Goal: Task Accomplishment & Management: Manage account settings

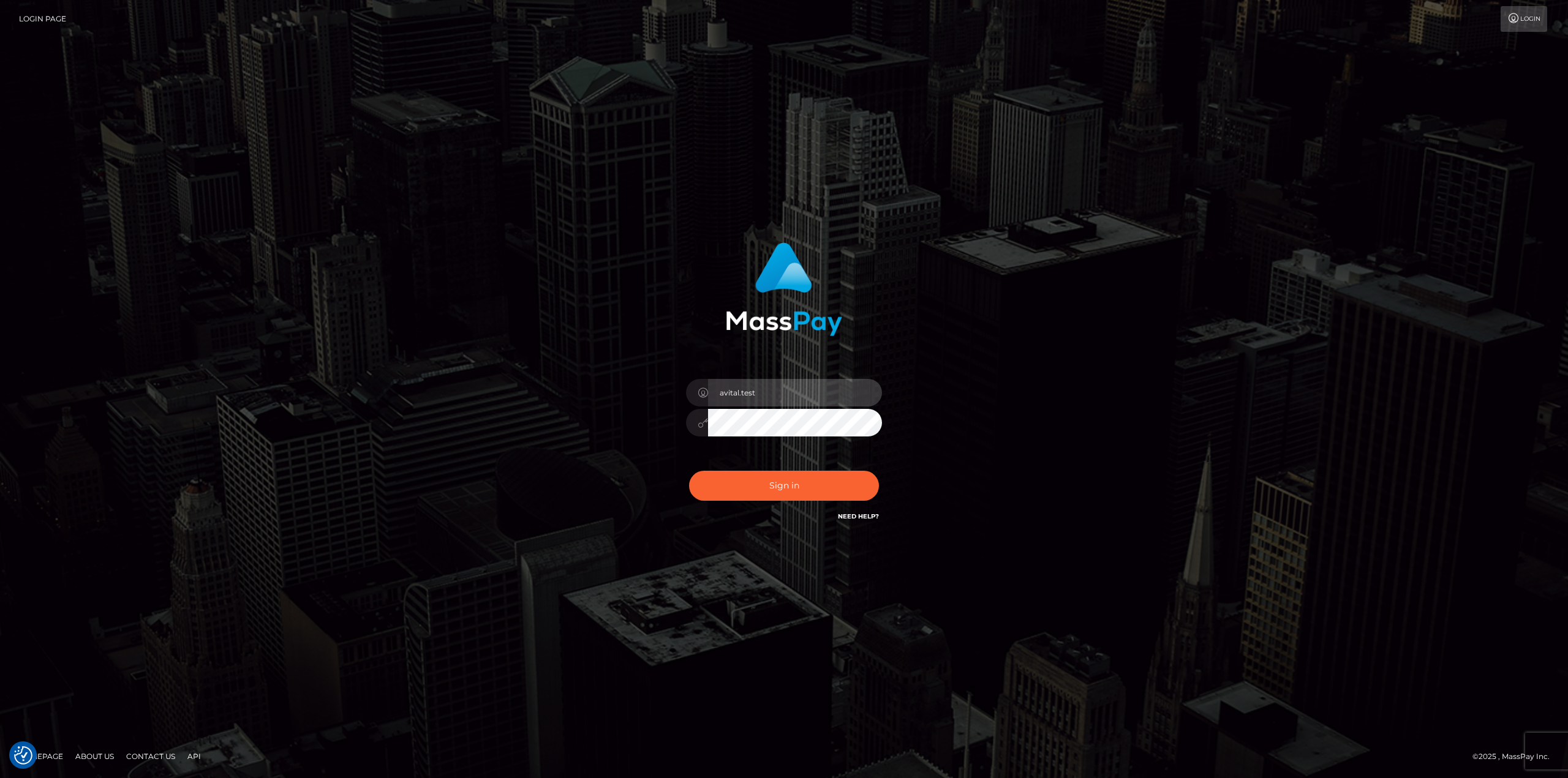
click at [863, 393] on input "avital.test" at bounding box center [795, 393] width 174 height 28
type input "avital.dev"
click at [805, 483] on button "Sign in" at bounding box center [784, 486] width 190 height 30
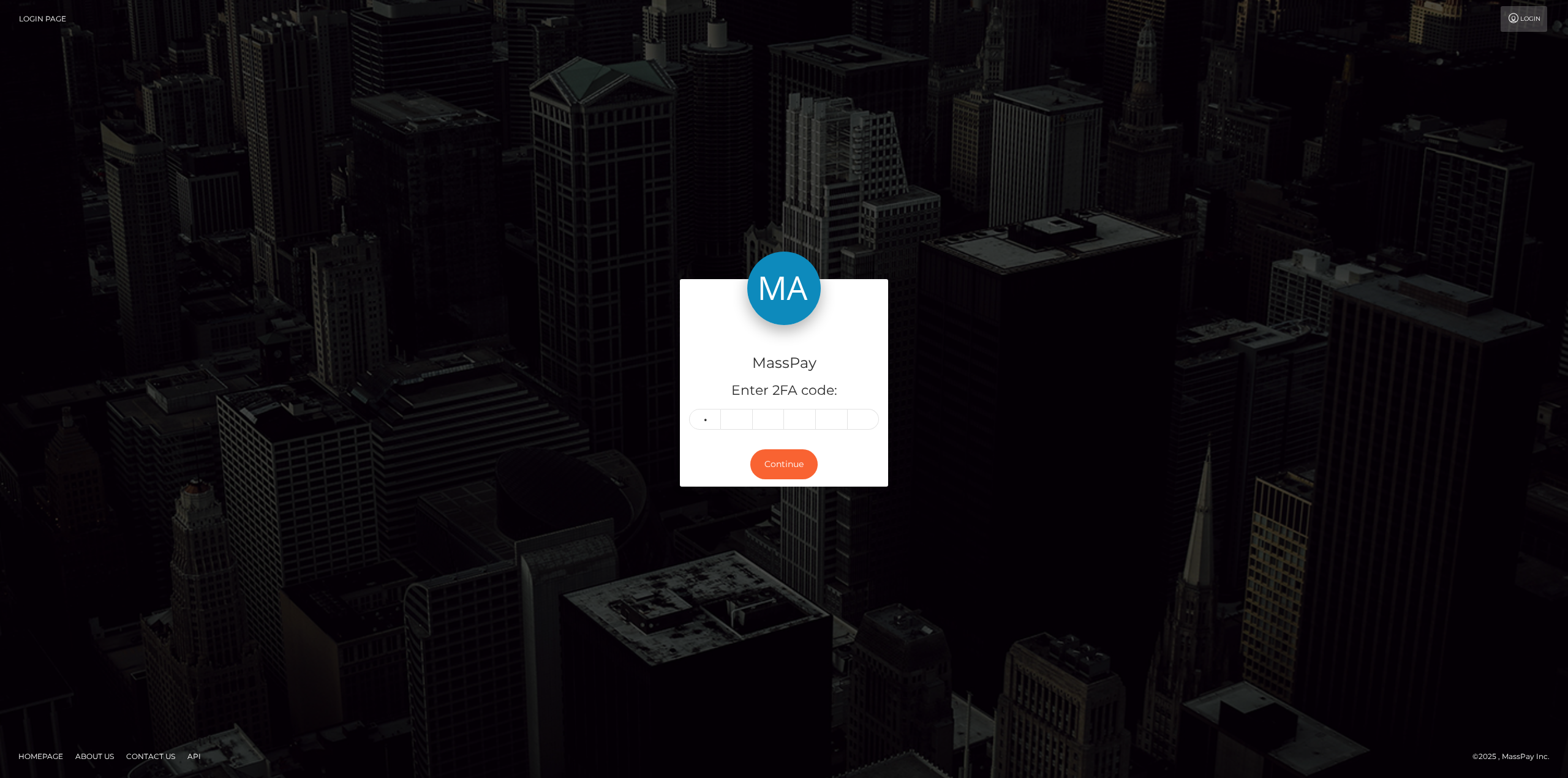
type input "5"
type input "3"
type input "2"
type input "7"
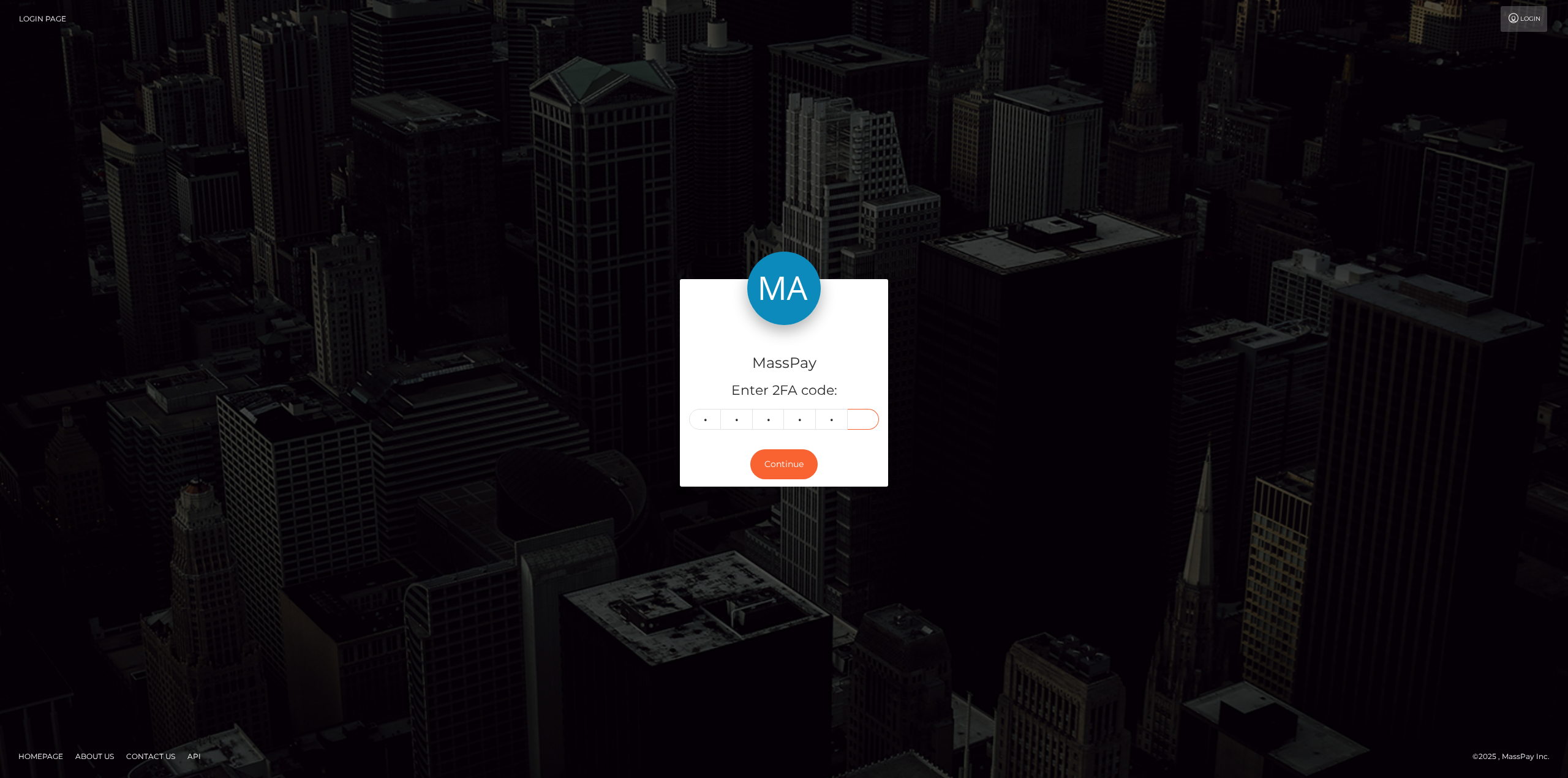
type input "1"
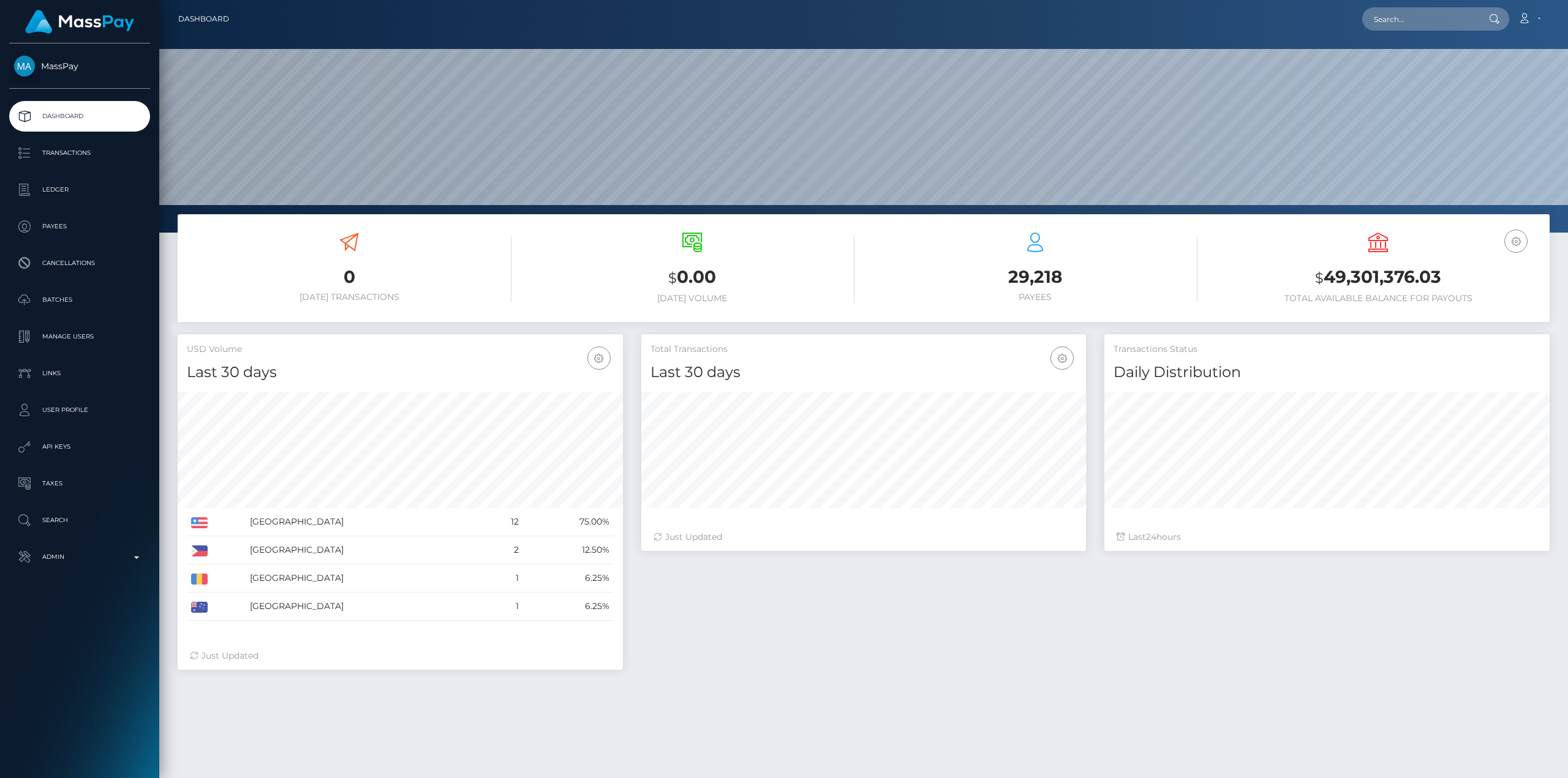
scroll to position [217, 445]
click at [114, 562] on p "Admin" at bounding box center [80, 556] width 131 height 18
click at [684, 381] on h4 "Last 30 days" at bounding box center [864, 372] width 427 height 21
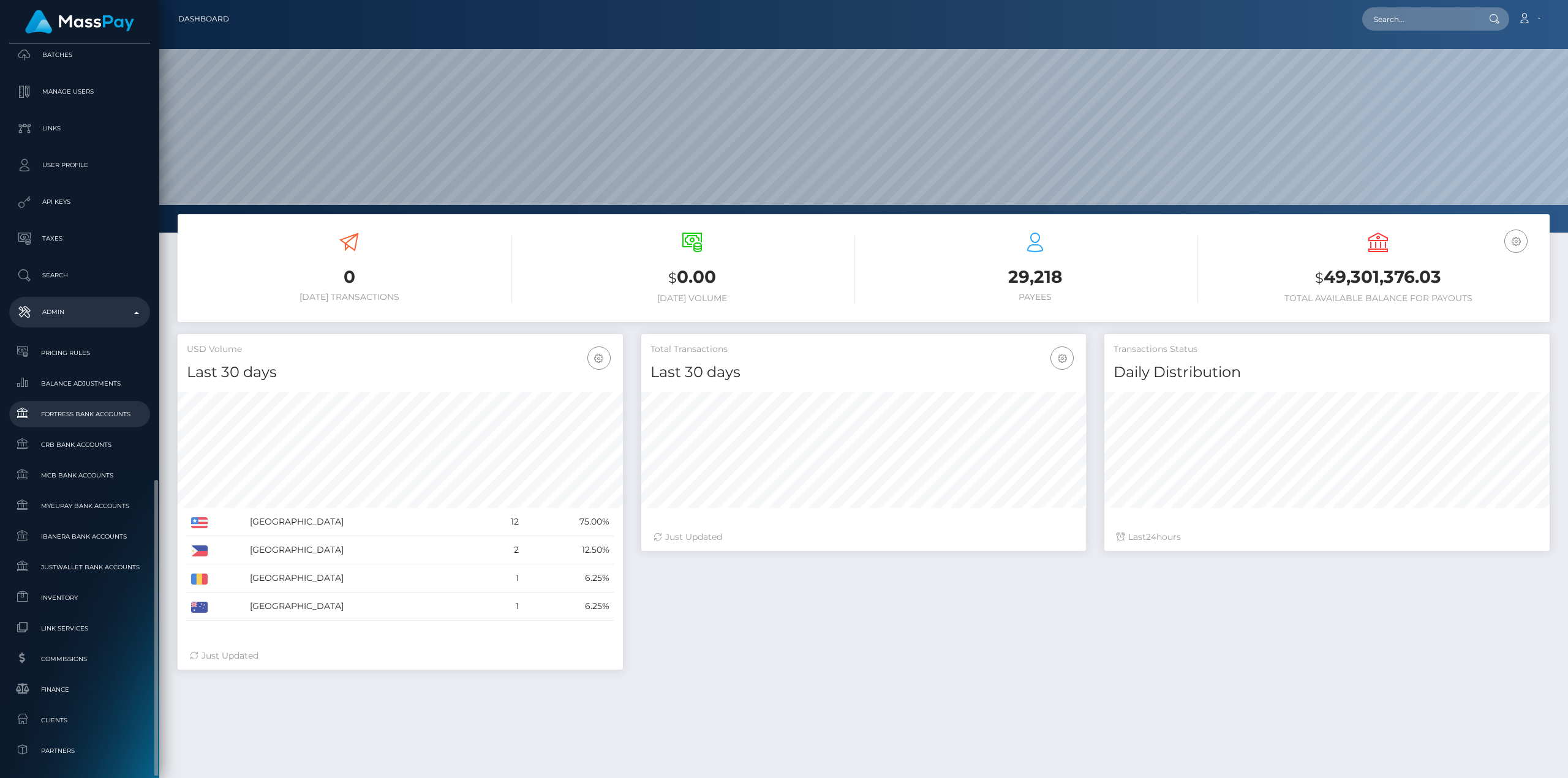
scroll to position [490, 0]
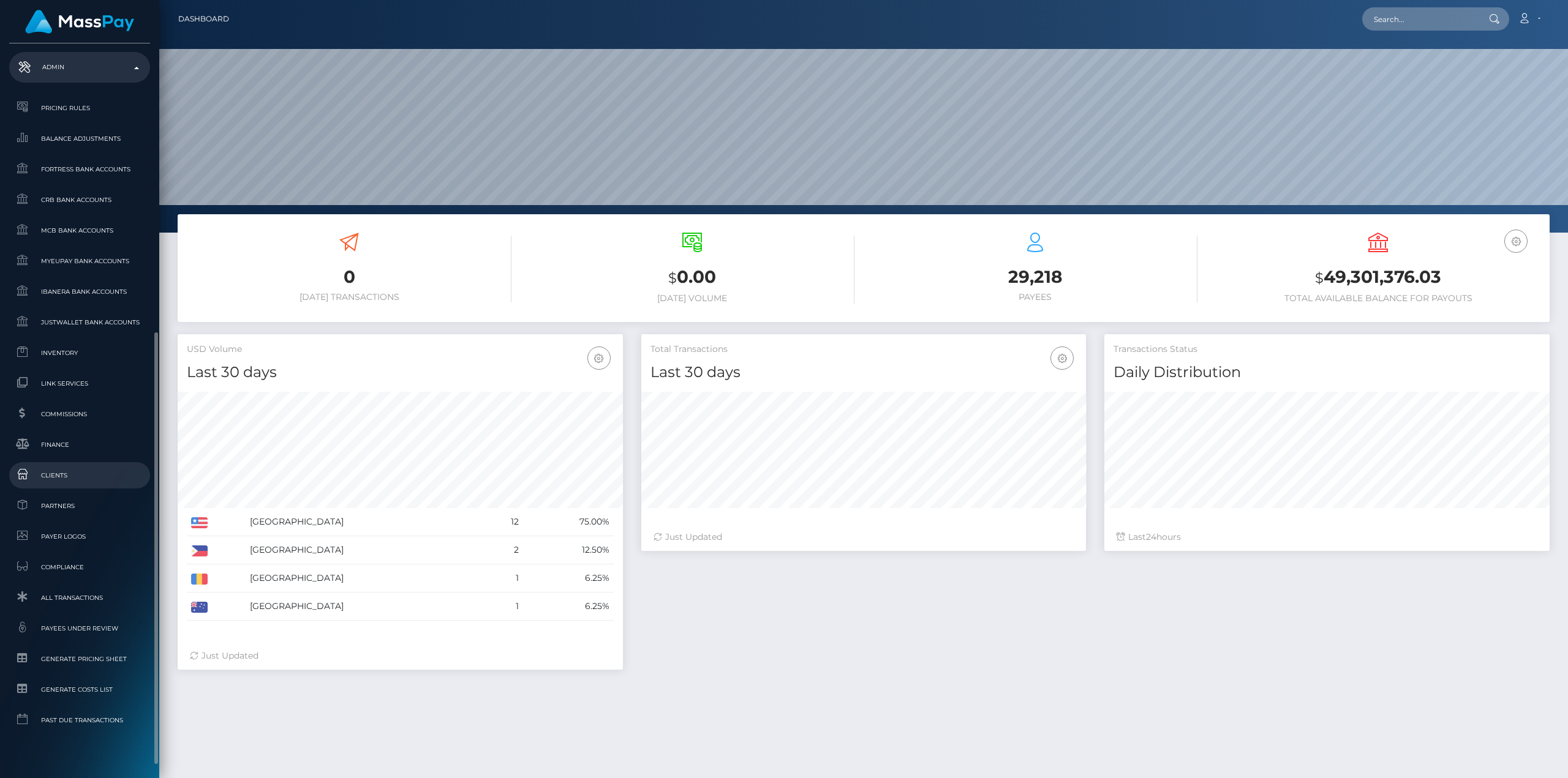
click at [61, 476] on span "Clients" at bounding box center [80, 475] width 131 height 14
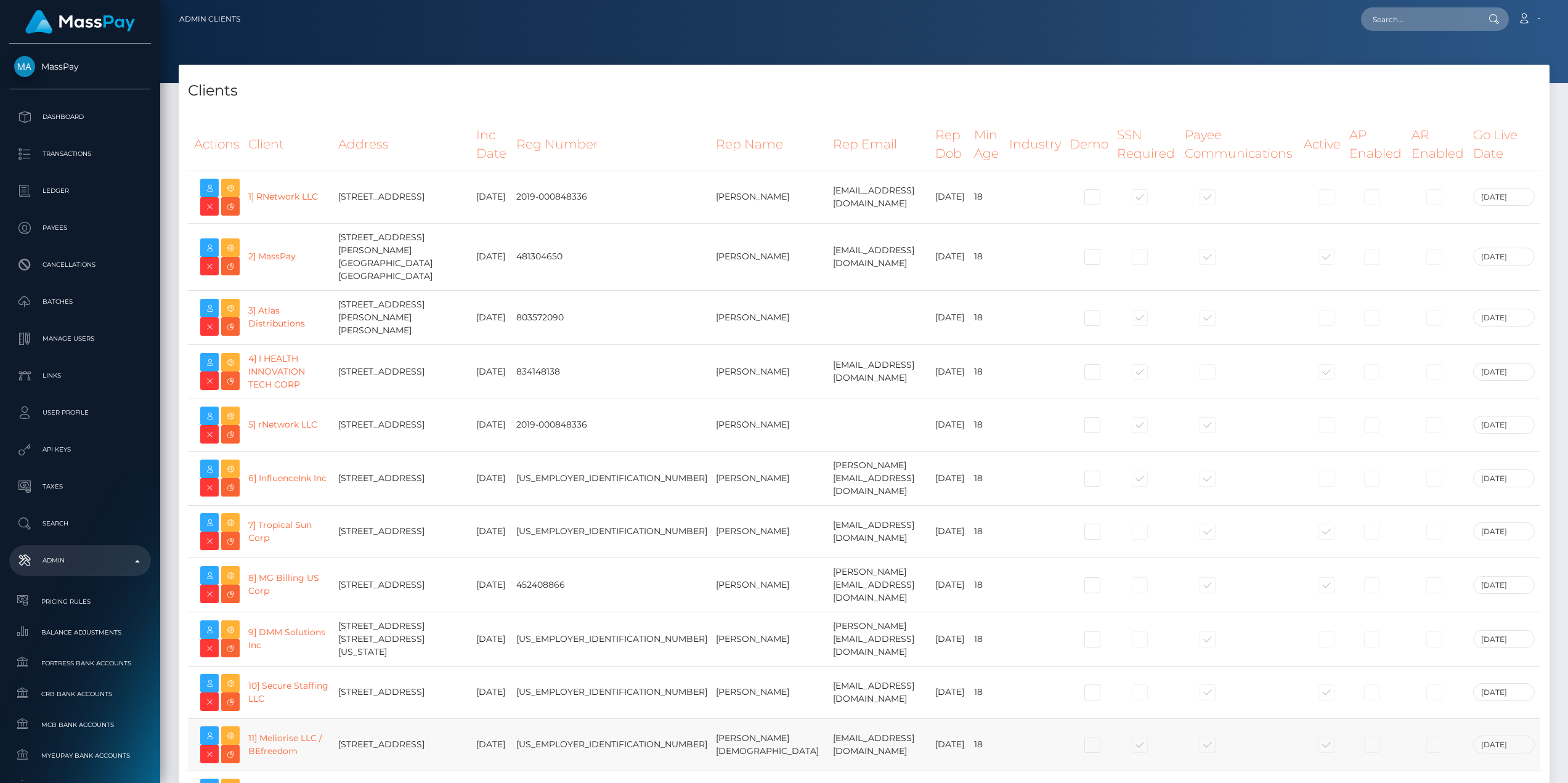
select select "223"
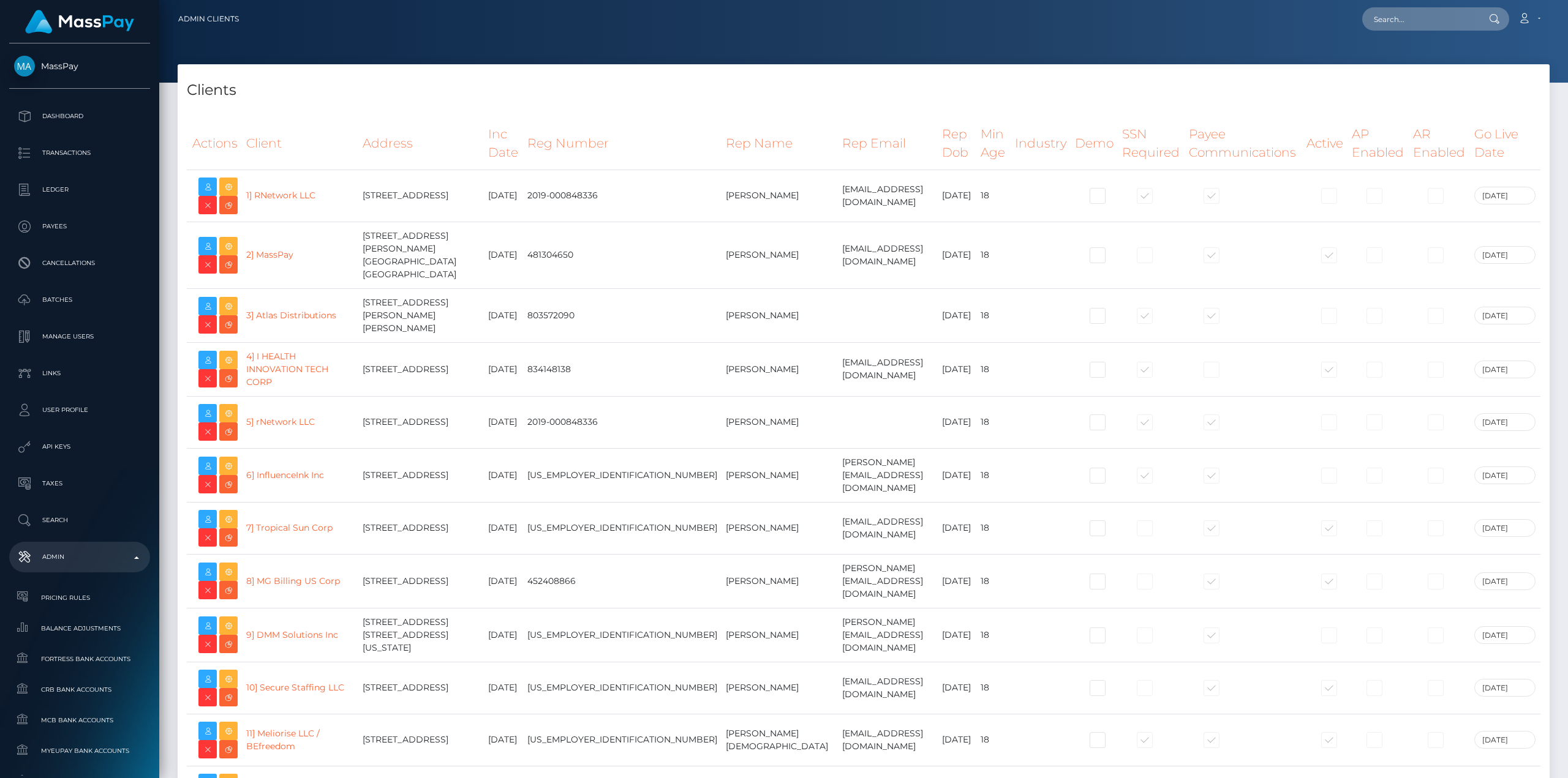
select select
select select "223"
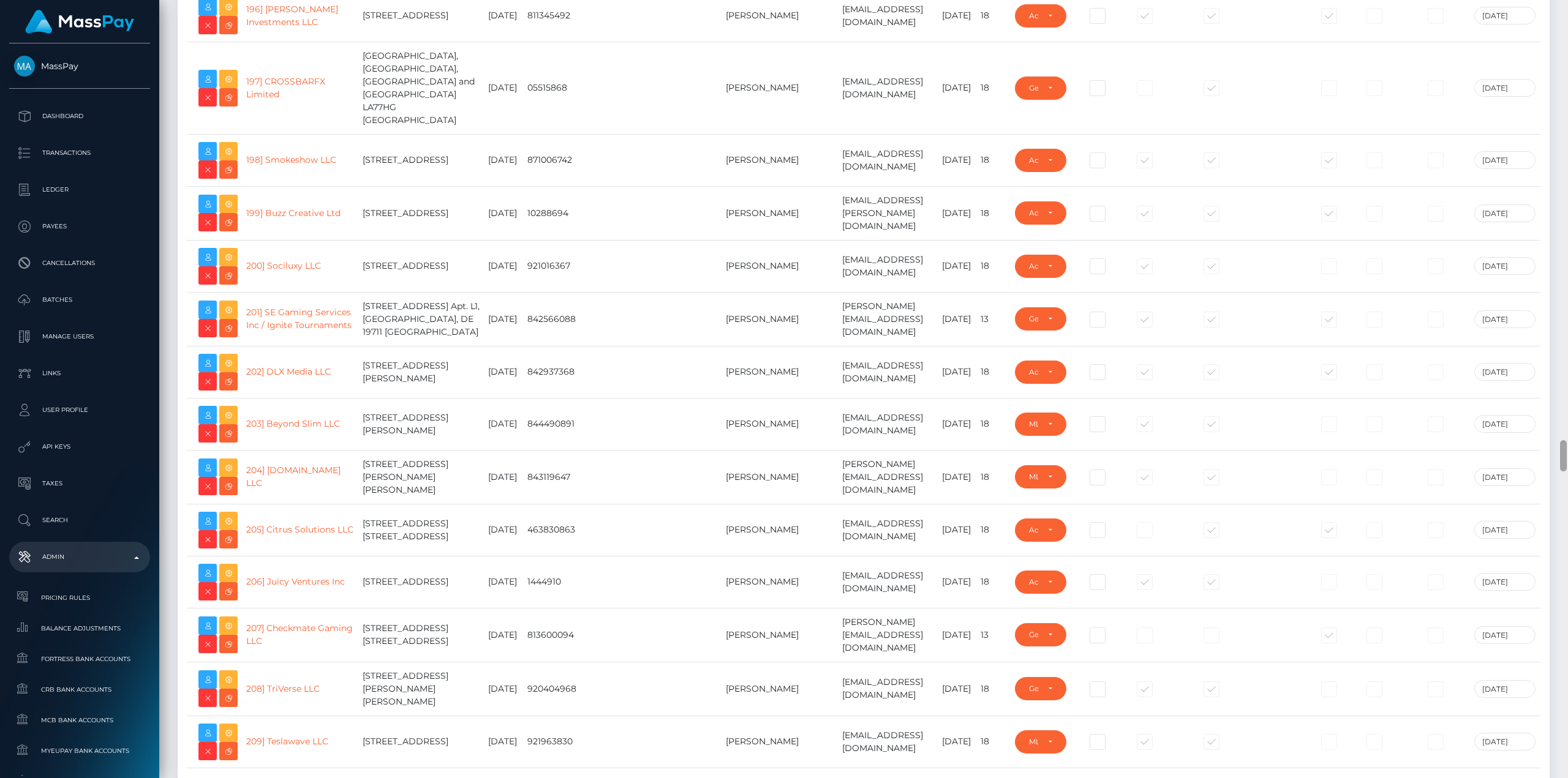
scroll to position [10793, 0]
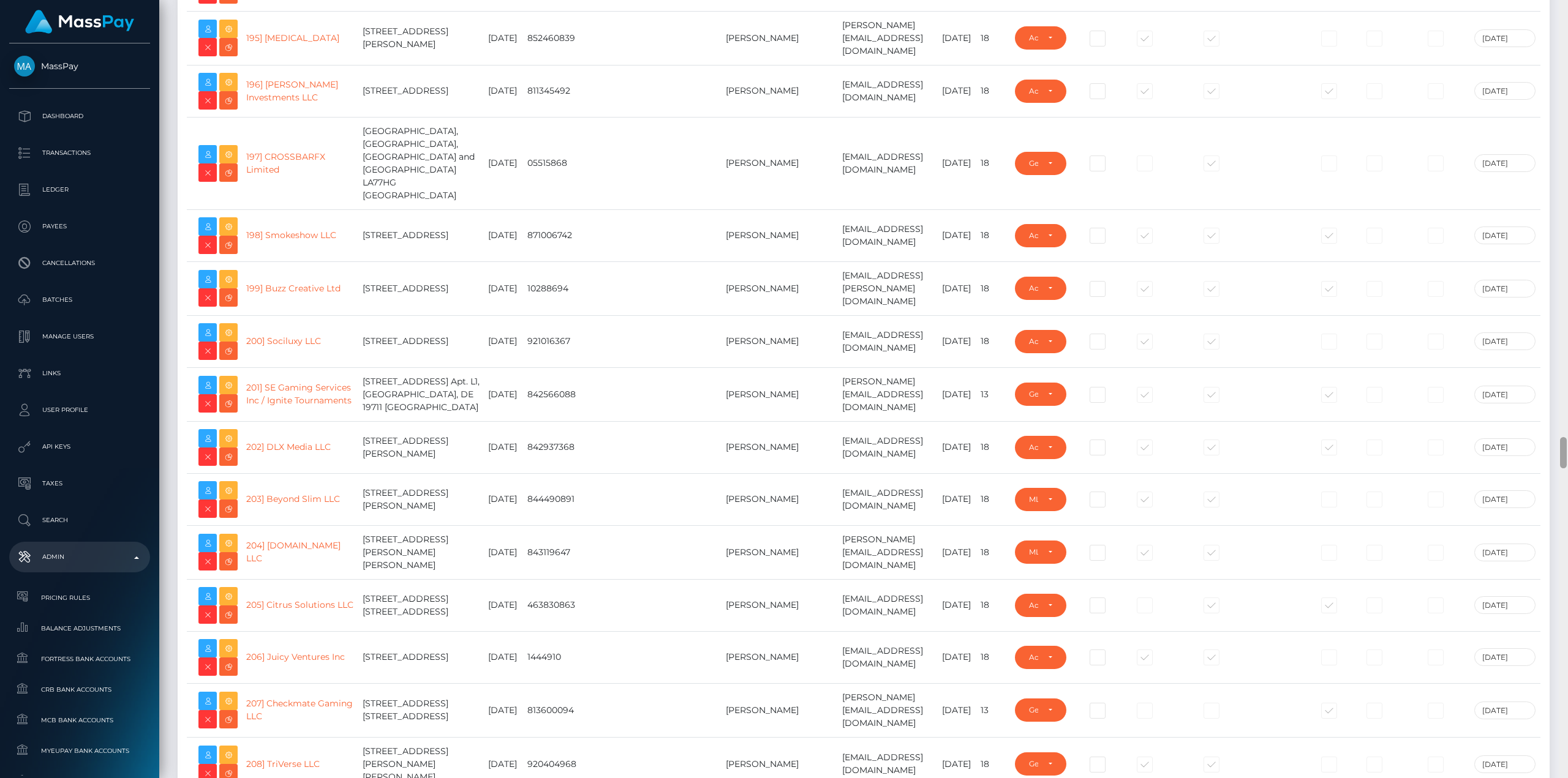
drag, startPoint x: 1563, startPoint y: 24, endPoint x: 1538, endPoint y: 452, distance: 428.7
click at [1538, 452] on div "Admin Clients Loading... Loading..." at bounding box center [863, 389] width 1408 height 778
click at [290, 697] on link "207] Checkmate Gaming LLC" at bounding box center [299, 709] width 107 height 24
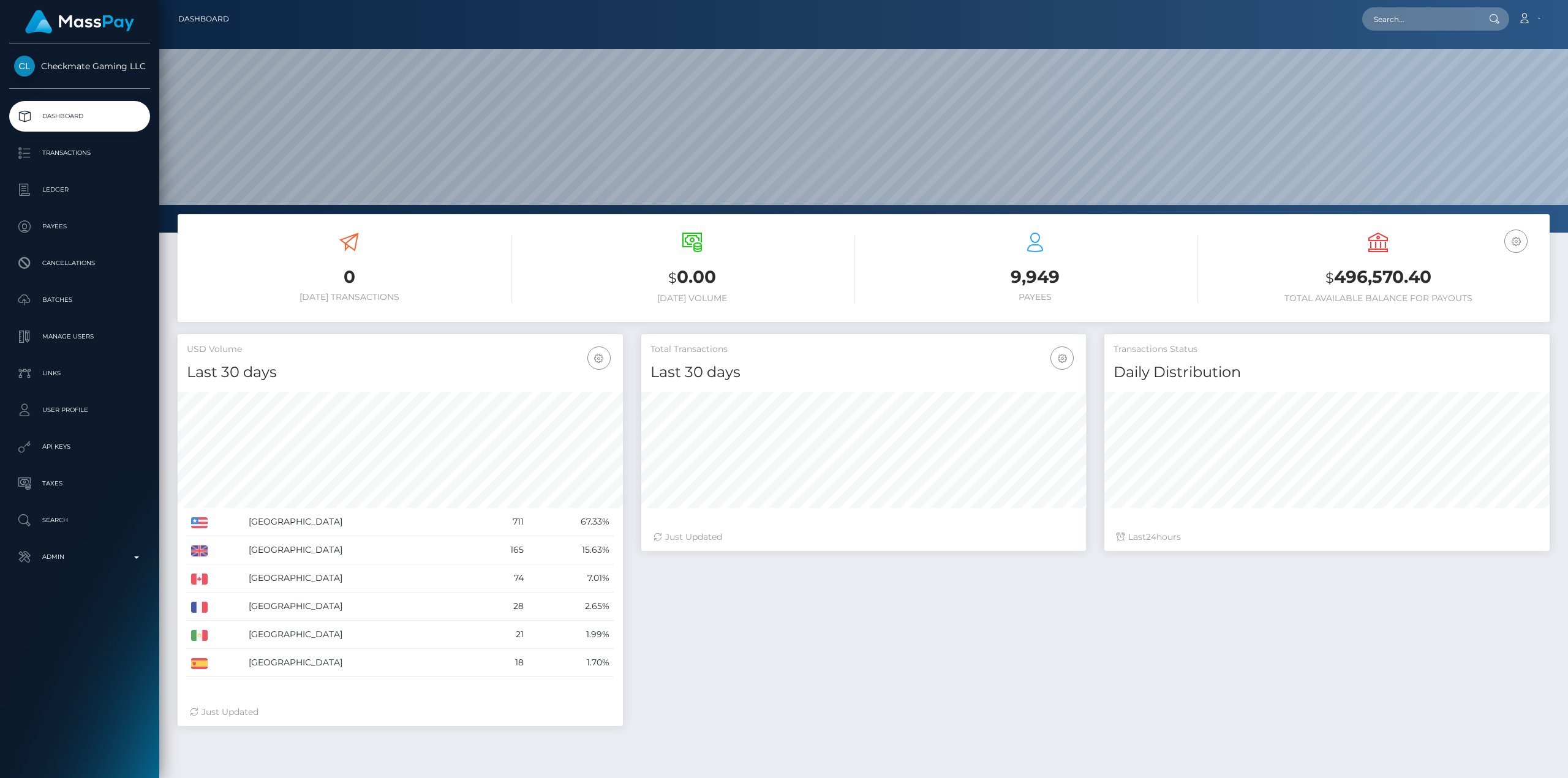
scroll to position [217, 445]
click at [65, 194] on p "Ledger" at bounding box center [80, 190] width 131 height 18
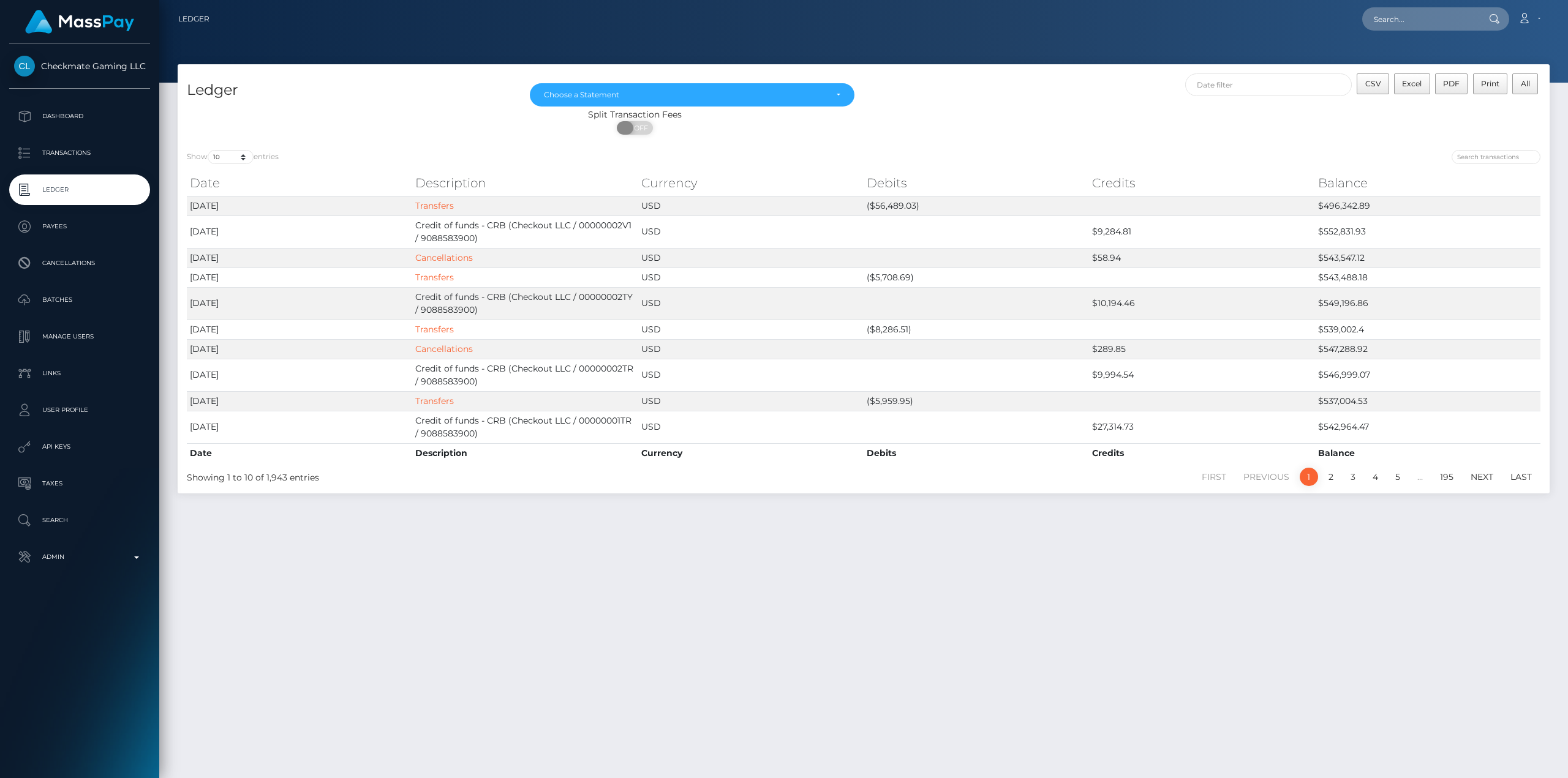
click at [626, 126] on span at bounding box center [624, 127] width 17 height 13
checkbox input "true"
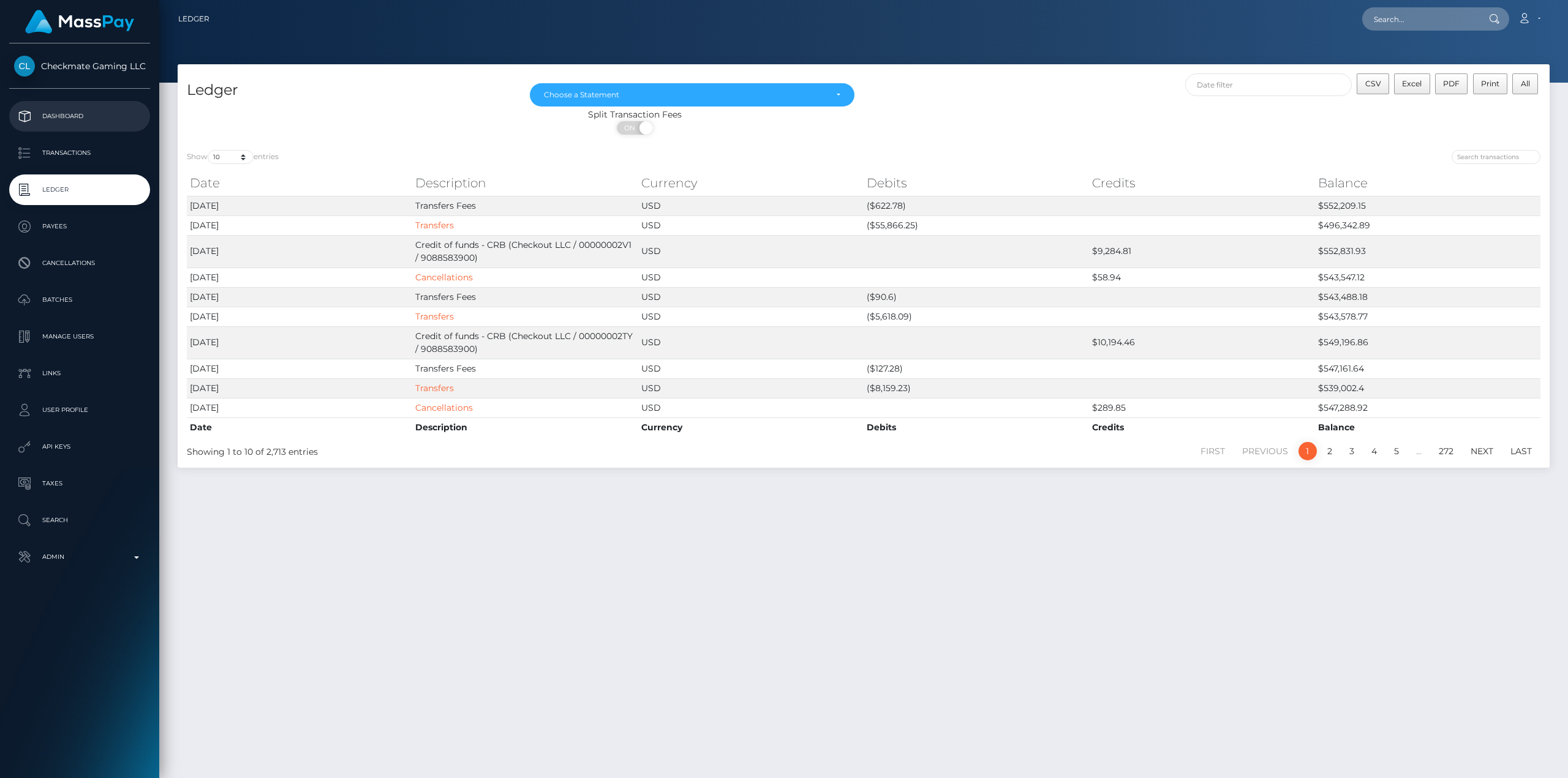
click at [53, 122] on p "Dashboard" at bounding box center [80, 116] width 131 height 18
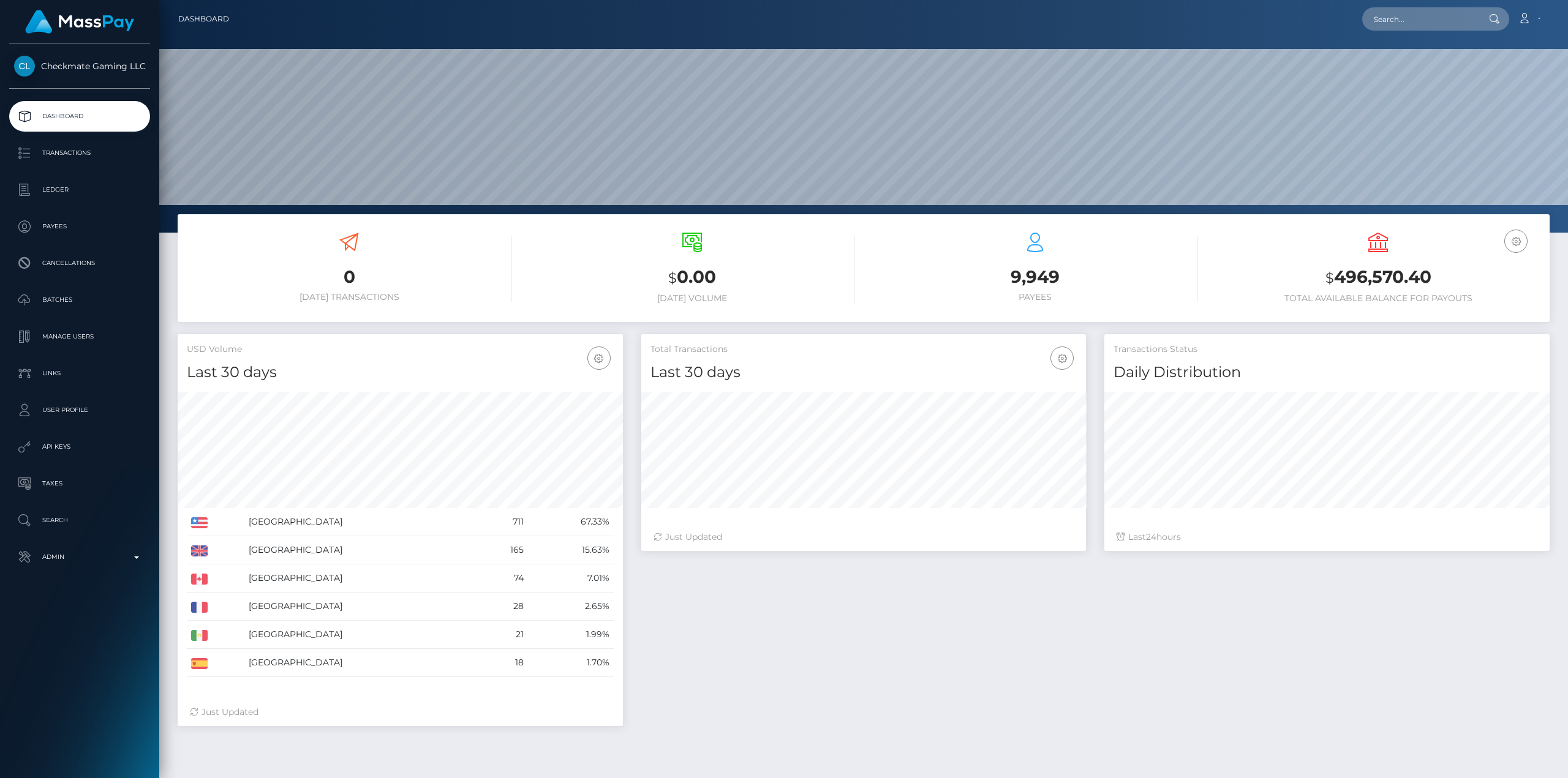
scroll to position [217, 445]
click at [1383, 16] on input "text" at bounding box center [1419, 18] width 115 height 23
paste input "[PERSON_NAME][EMAIL_ADDRESS][DOMAIN_NAME]"
click at [81, 553] on p "Admin" at bounding box center [80, 556] width 131 height 18
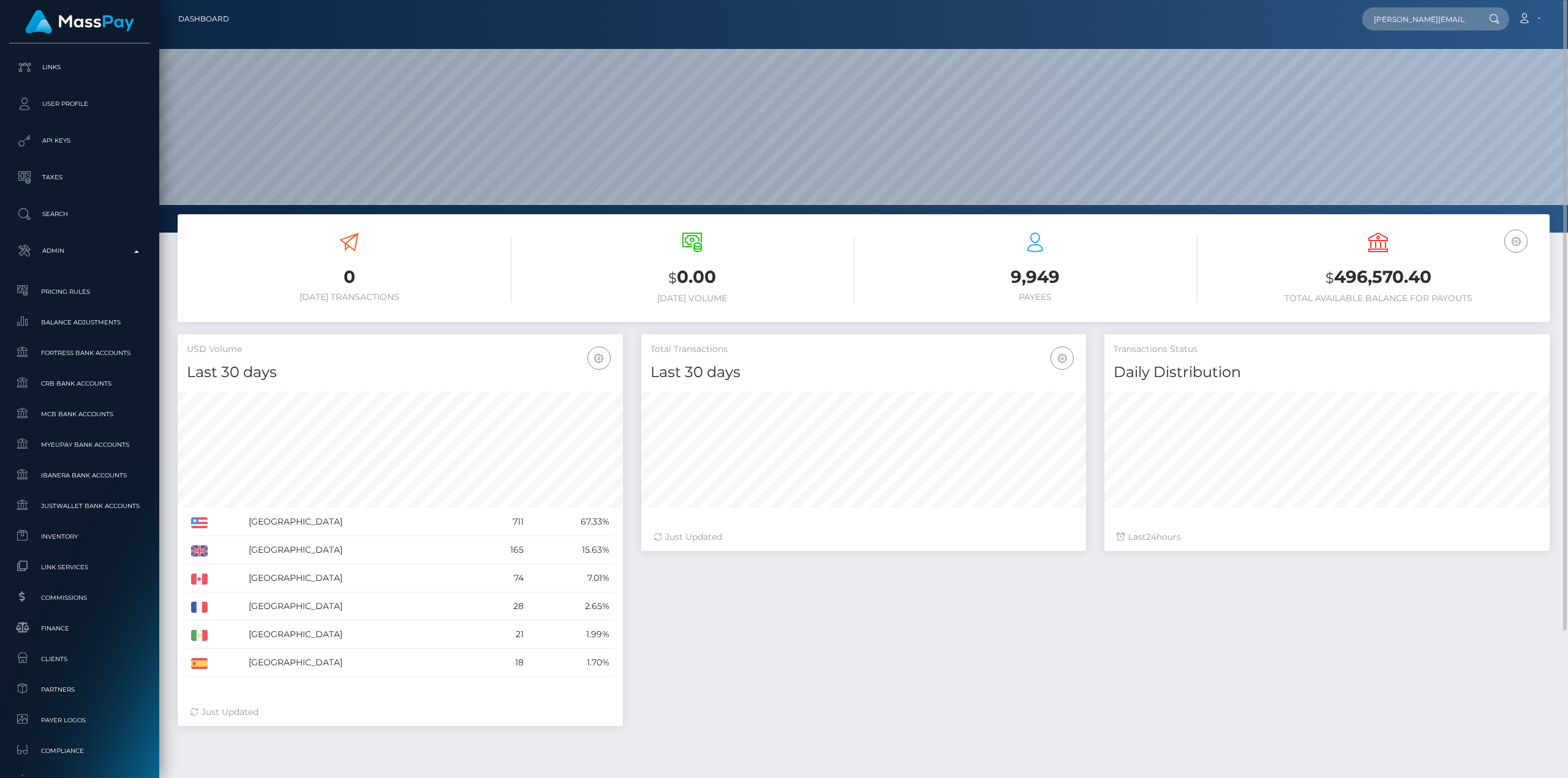
scroll to position [182, 0]
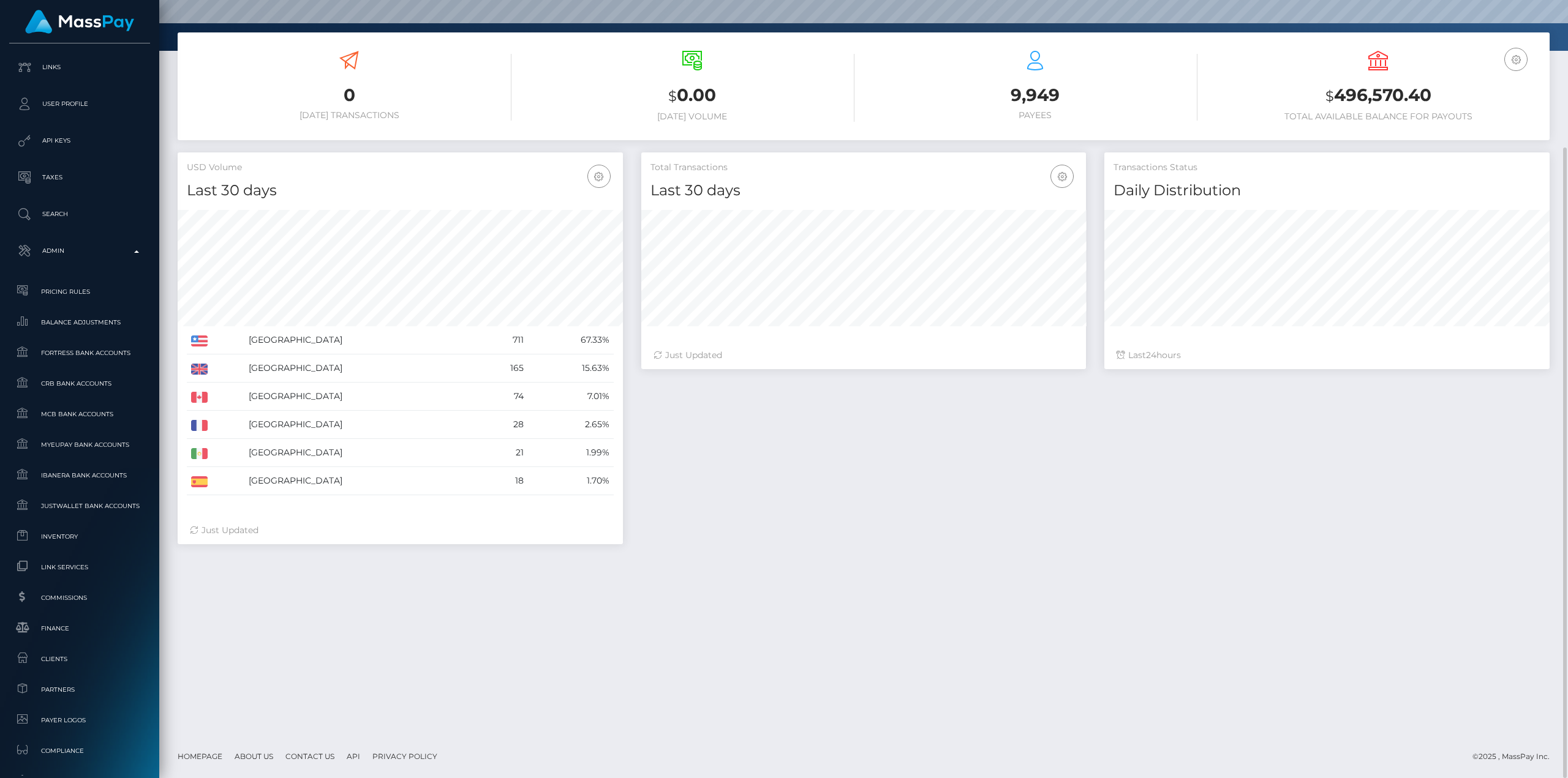
drag, startPoint x: 508, startPoint y: 572, endPoint x: 510, endPoint y: 578, distance: 6.3
click at [509, 573] on div "0 Today Transactions $ 0.00 Today Volume 9,949 $" at bounding box center [863, 383] width 1408 height 702
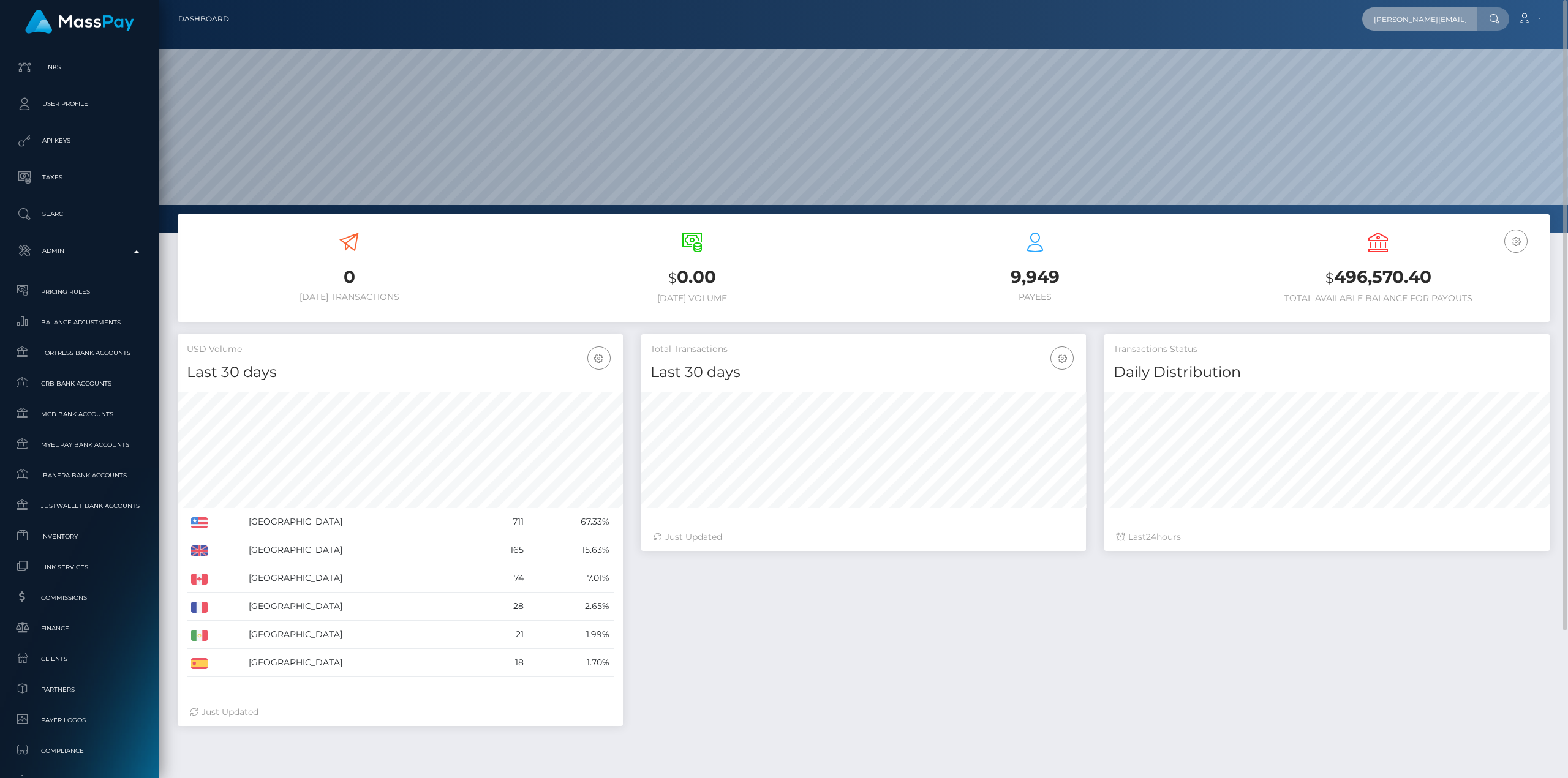
click at [1426, 19] on input "[PERSON_NAME][EMAIL_ADDRESS][DOMAIN_NAME]" at bounding box center [1419, 18] width 115 height 23
click at [1465, 15] on input "jon@checkmategaming.com" at bounding box center [1419, 18] width 115 height 23
paste input "68e7ceecb8aca"
type input "68e7ceecb8aca"
click at [1501, 58] on link "Jonathan Levi (Checkmate Gaming LLC - )" at bounding box center [1460, 63] width 197 height 23
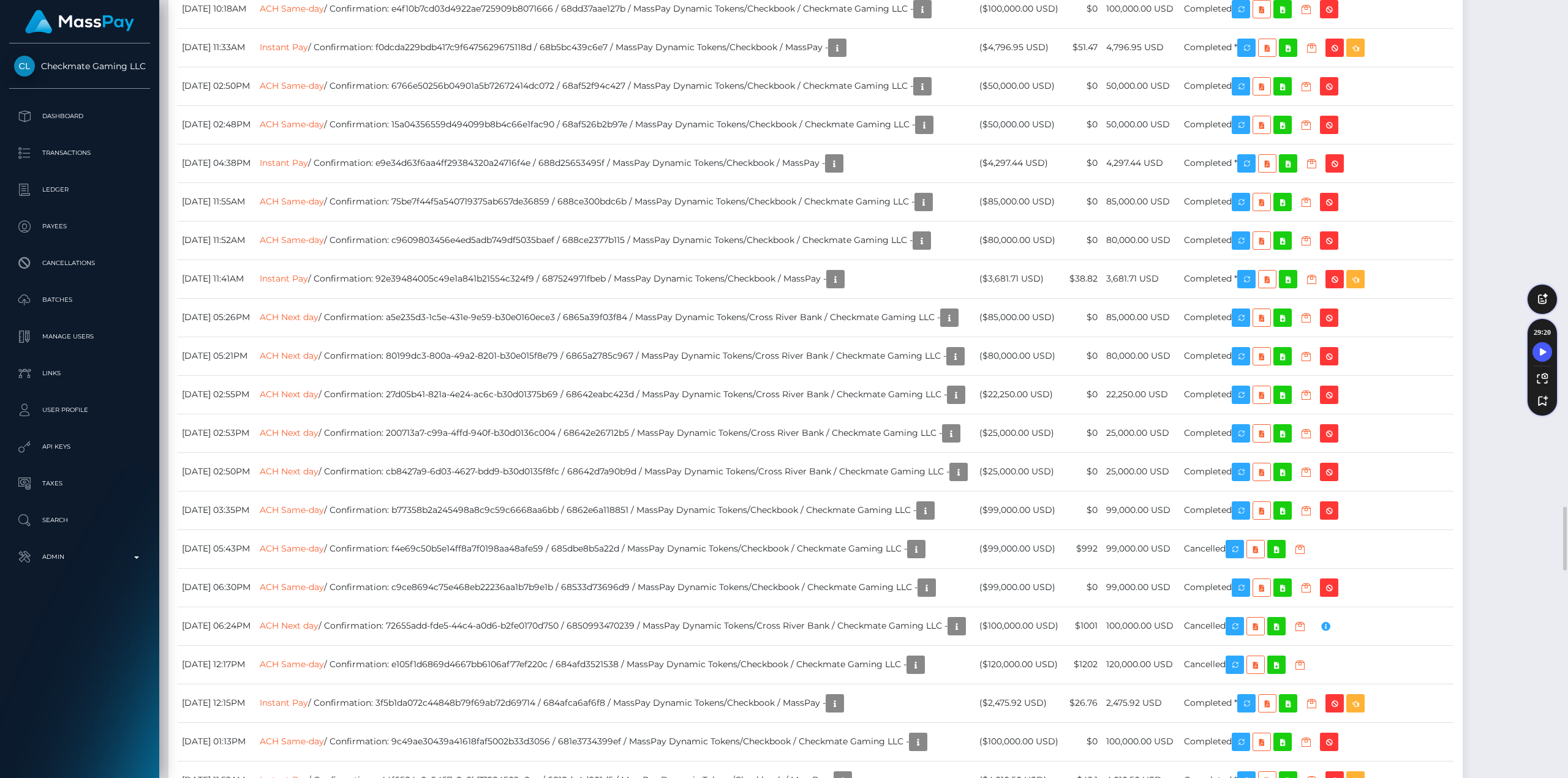
scroll to position [5508, 0]
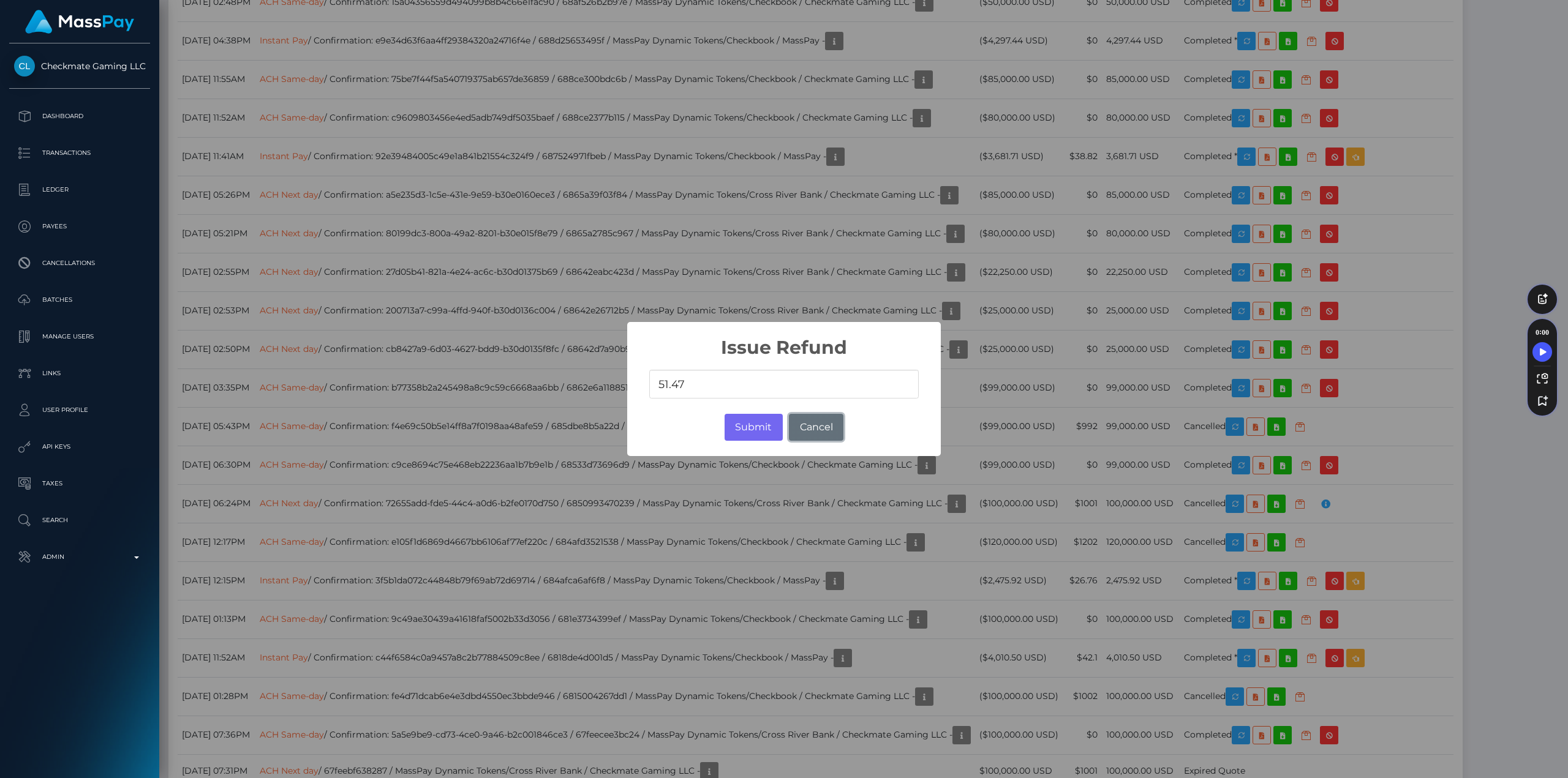
click at [818, 423] on button "Cancel" at bounding box center [816, 427] width 55 height 27
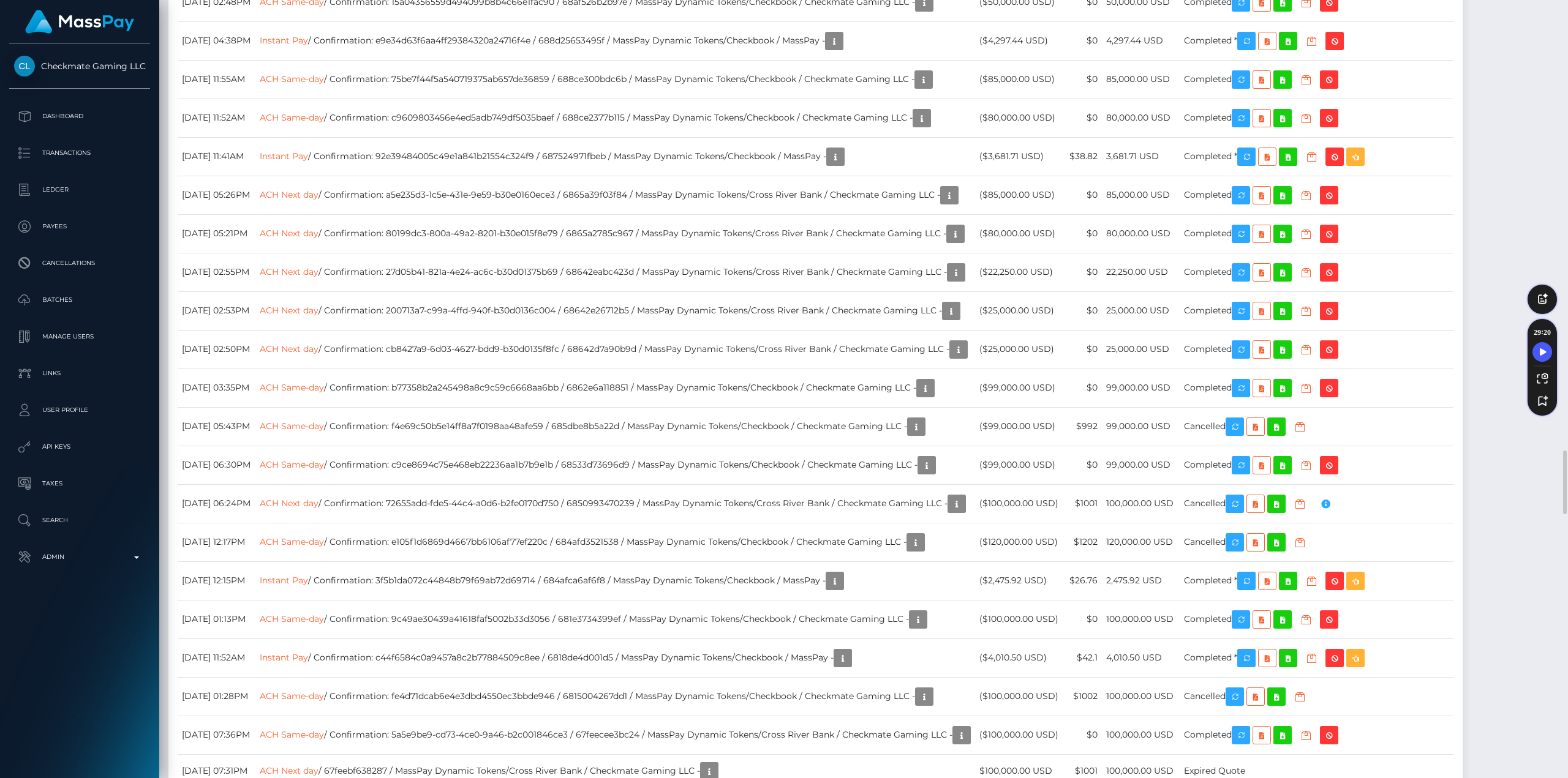
drag, startPoint x: 616, startPoint y: 295, endPoint x: 680, endPoint y: 292, distance: 64.1
copy td "68e7ceecb8aca"
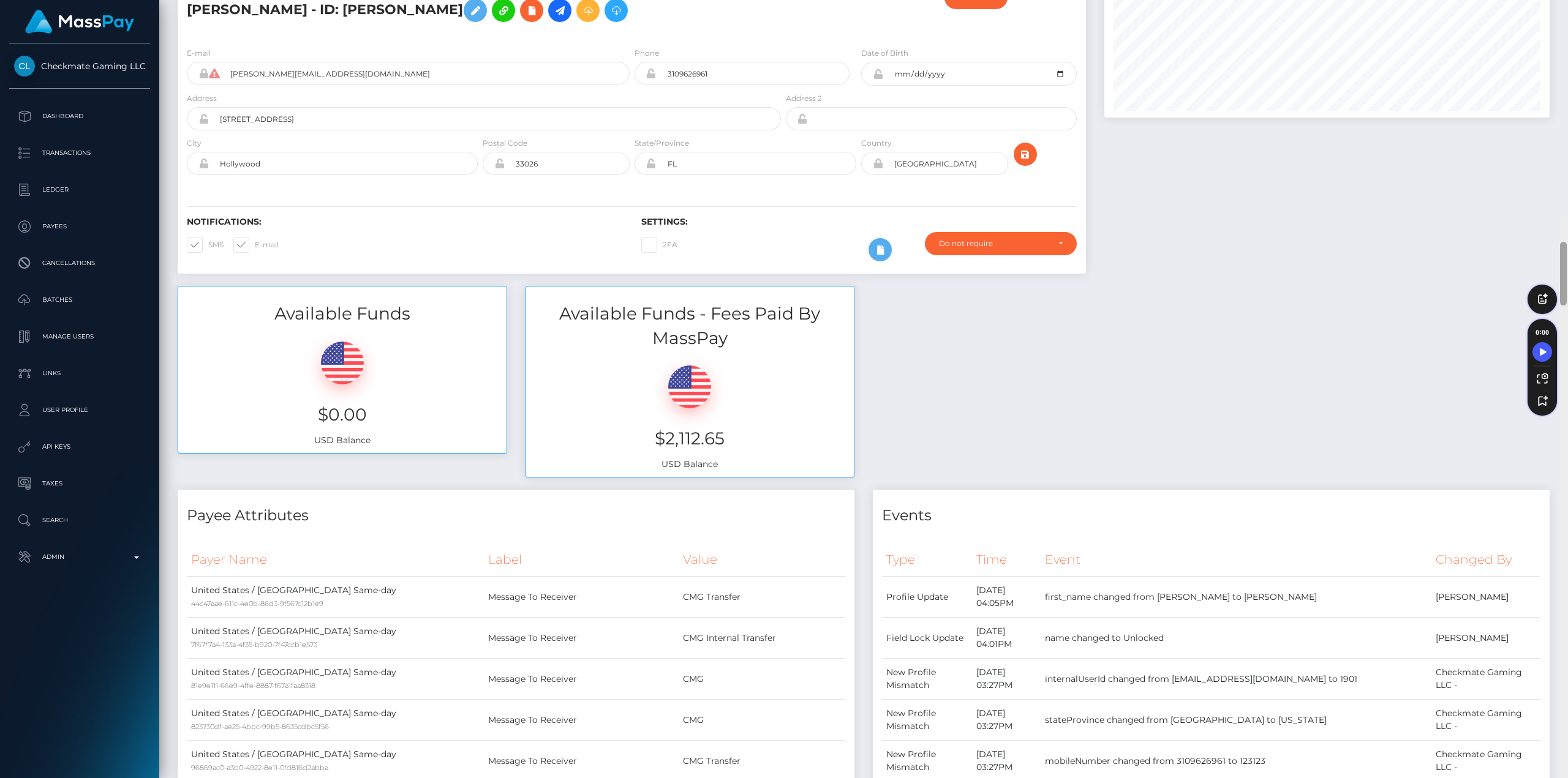
scroll to position [0, 0]
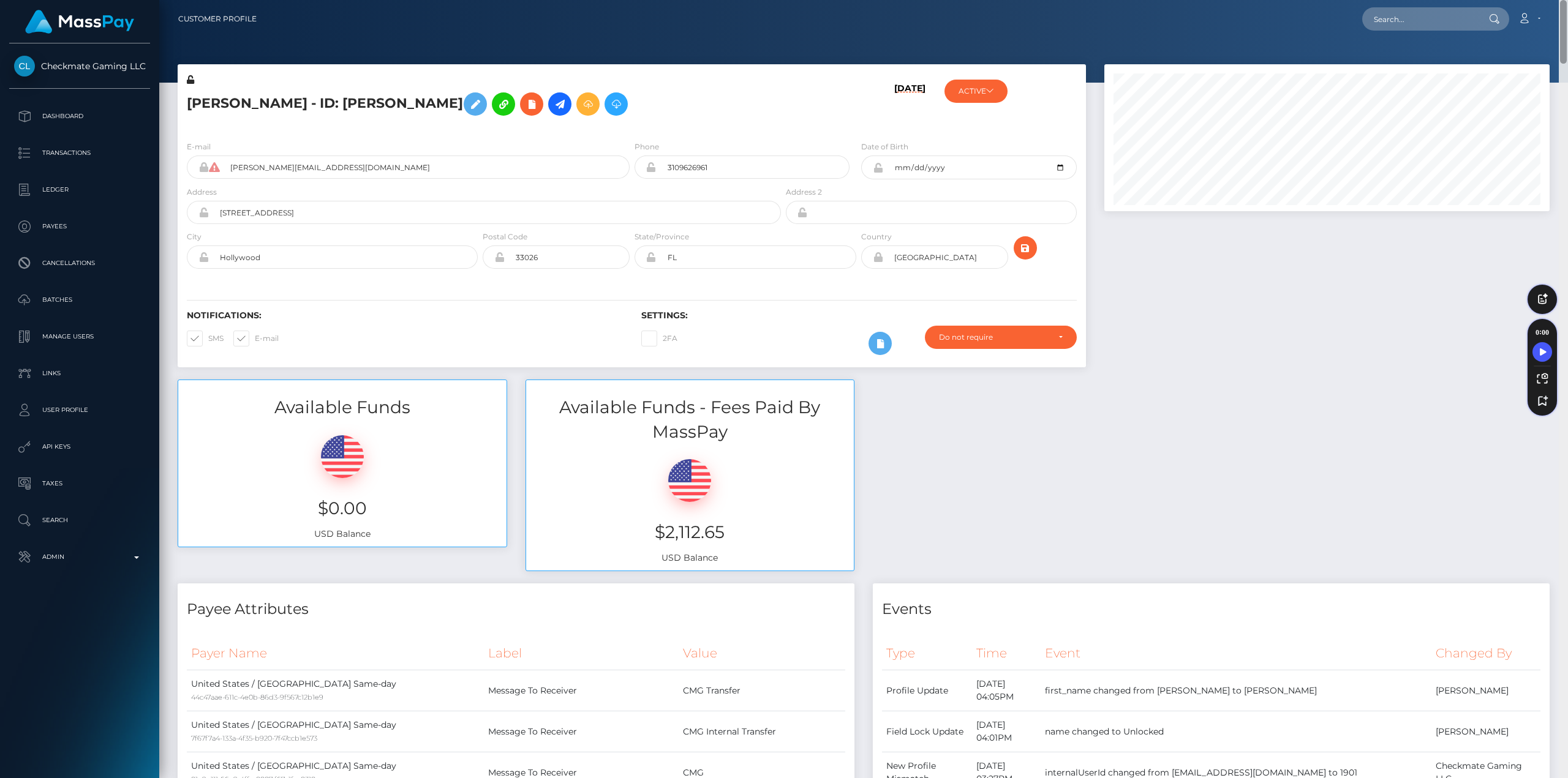
drag, startPoint x: 1563, startPoint y: 398, endPoint x: 1554, endPoint y: -7, distance: 405.1
click at [1554, 0] on html "Checkmate Gaming LLC Dashboard Transactions Ledger Payees Batches" at bounding box center [784, 389] width 1568 height 778
click at [1427, 9] on input "text" at bounding box center [1419, 18] width 115 height 23
paste input "68e7ceecb8aca"
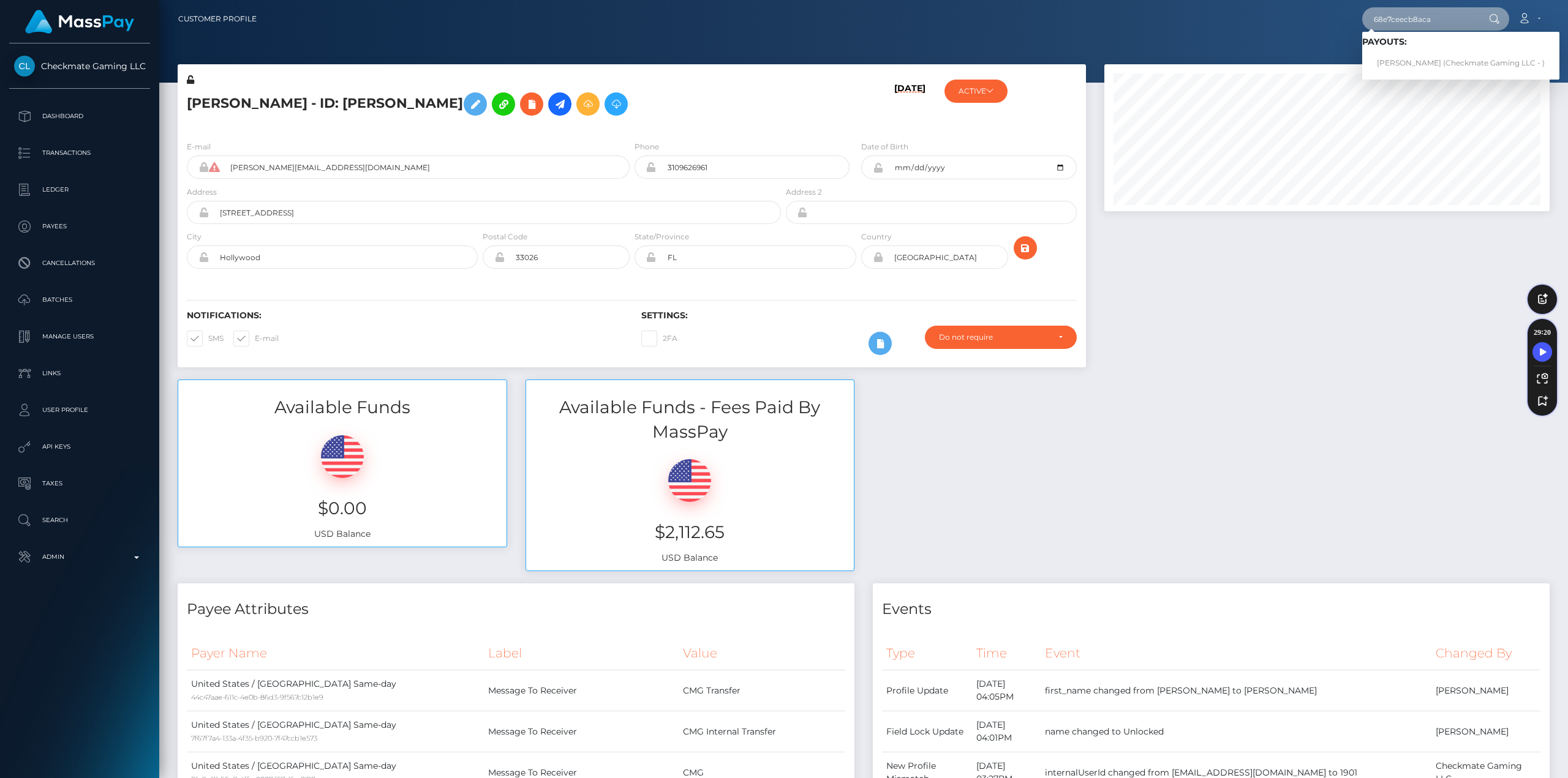
type input "68e7ceecb8aca"
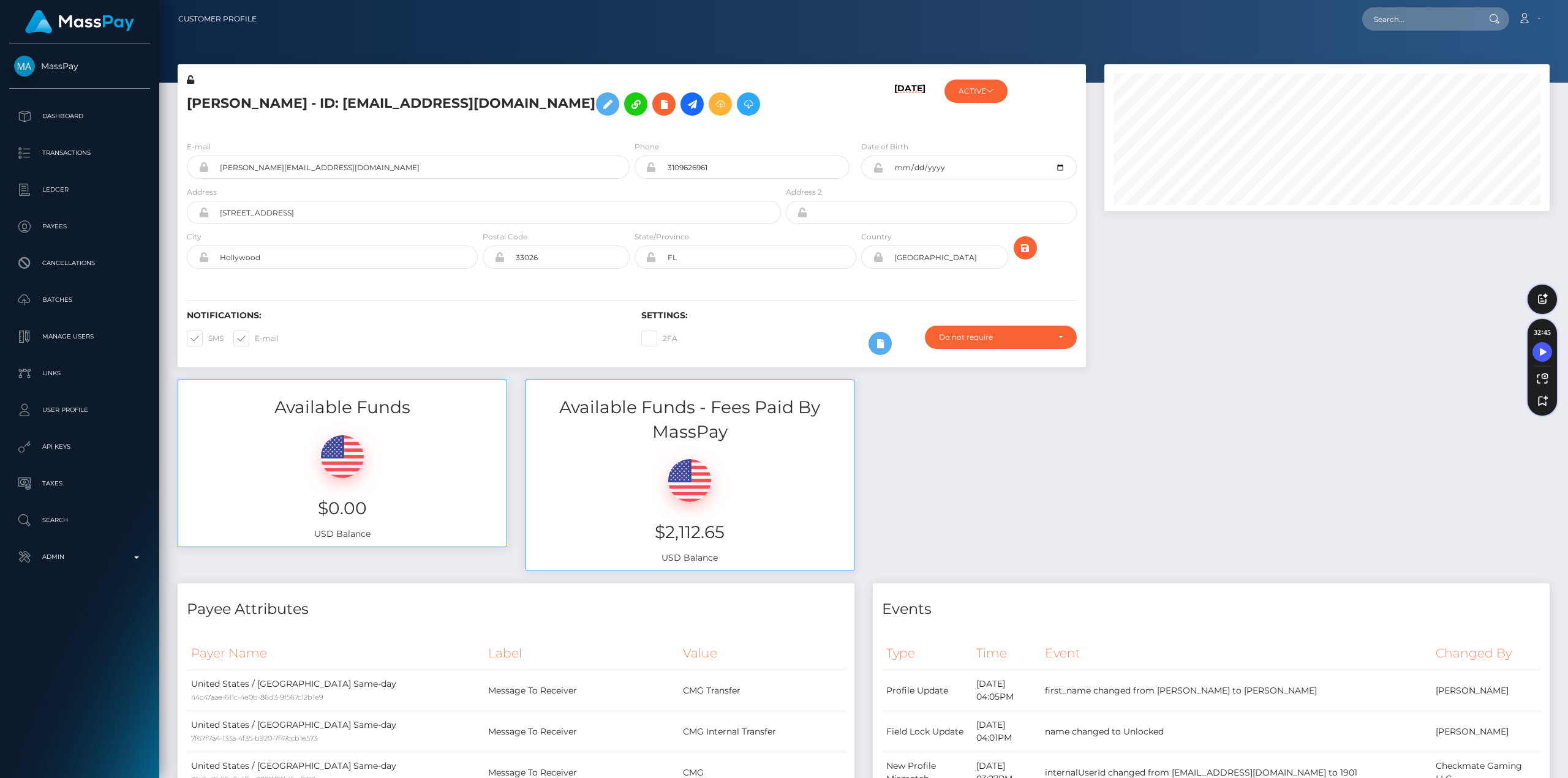
scroll to position [147, 445]
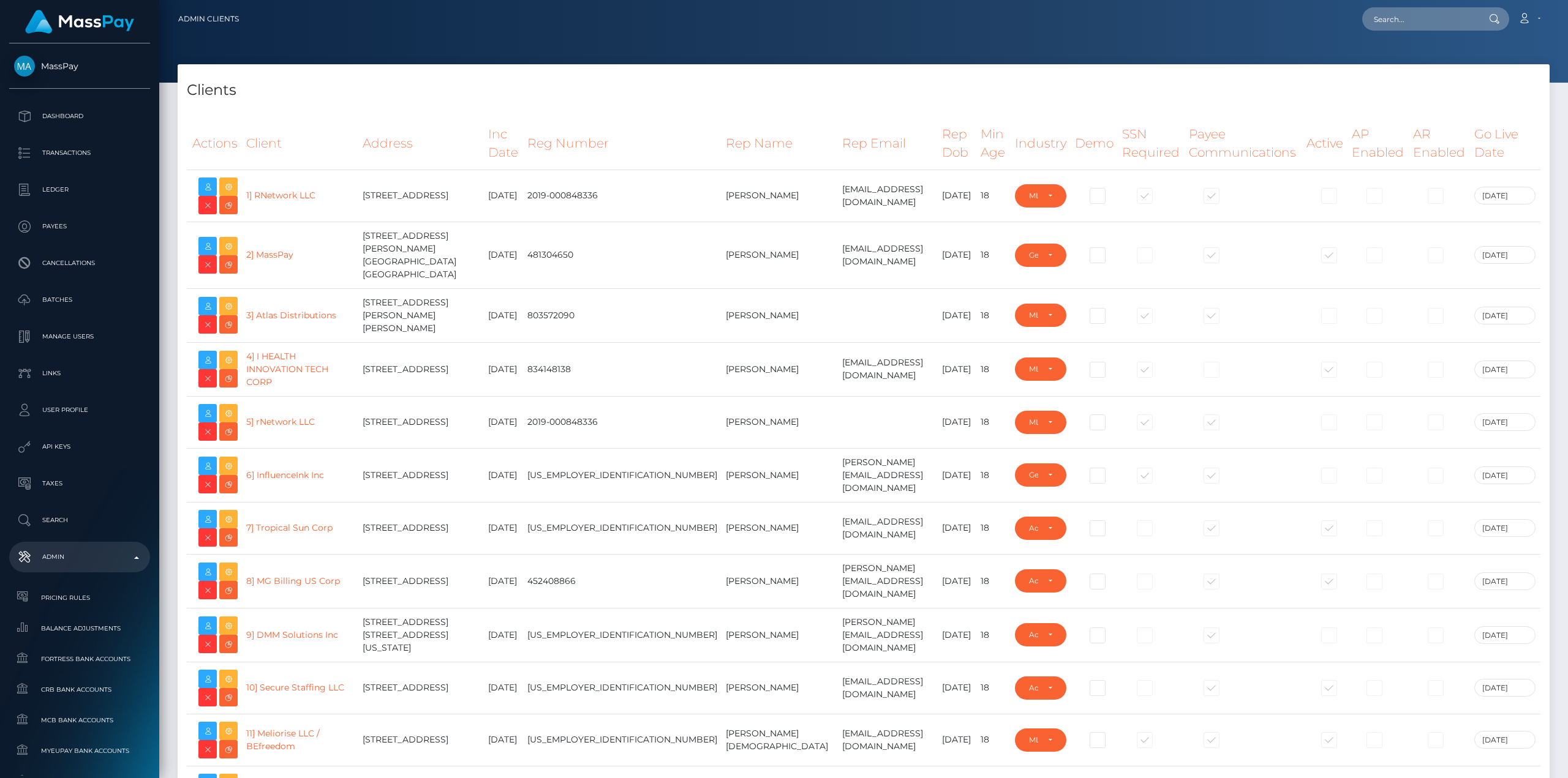
select select "223"
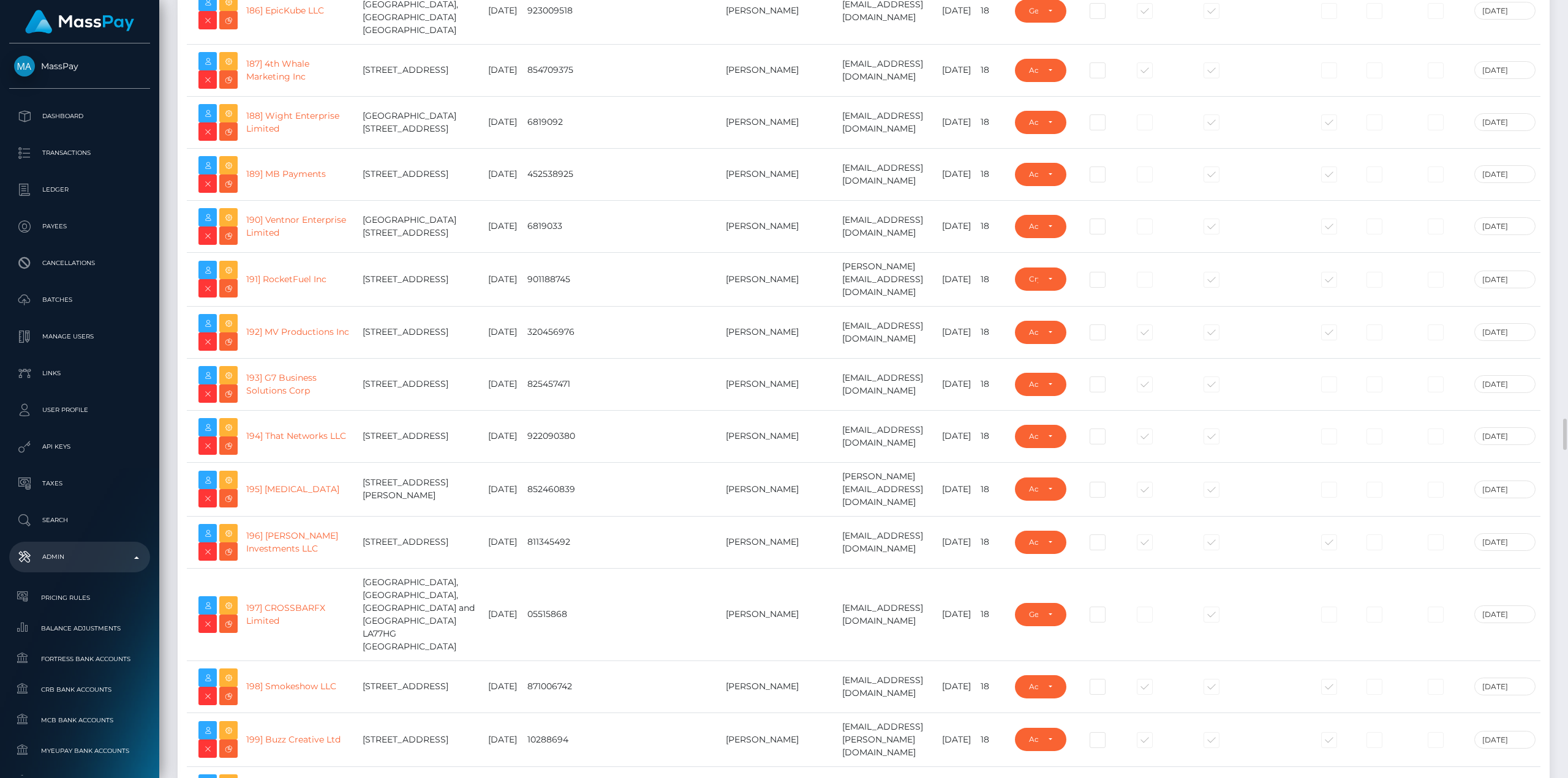
scroll to position [10832, 0]
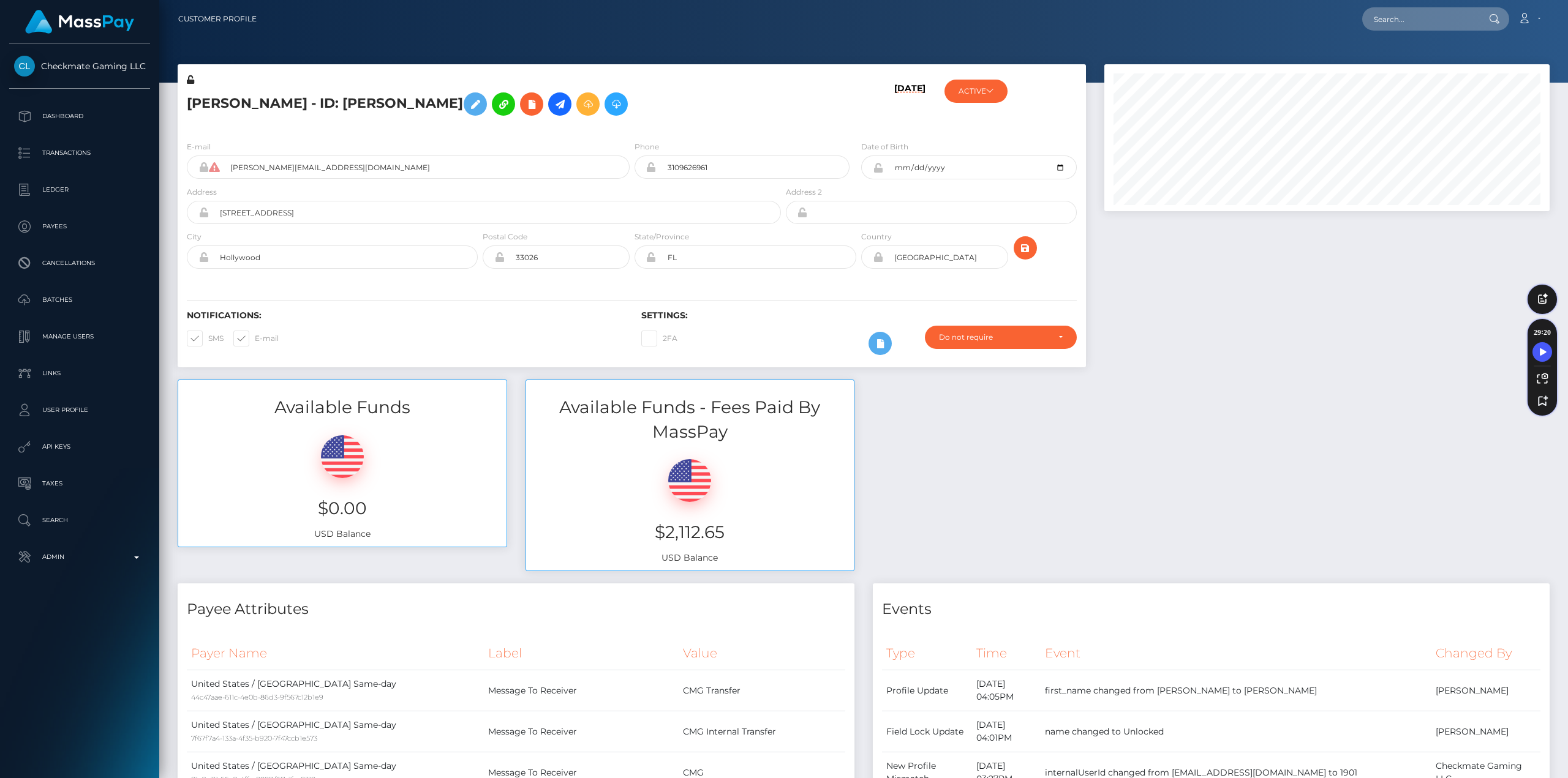
scroll to position [147, 445]
click at [1013, 464] on div "Available Funds $0.00 USD Balance Available Funds - Fees Paid By MassPay $2,112…" at bounding box center [863, 481] width 1390 height 204
click at [1396, 21] on input "text" at bounding box center [1419, 18] width 115 height 23
paste input "1409588"
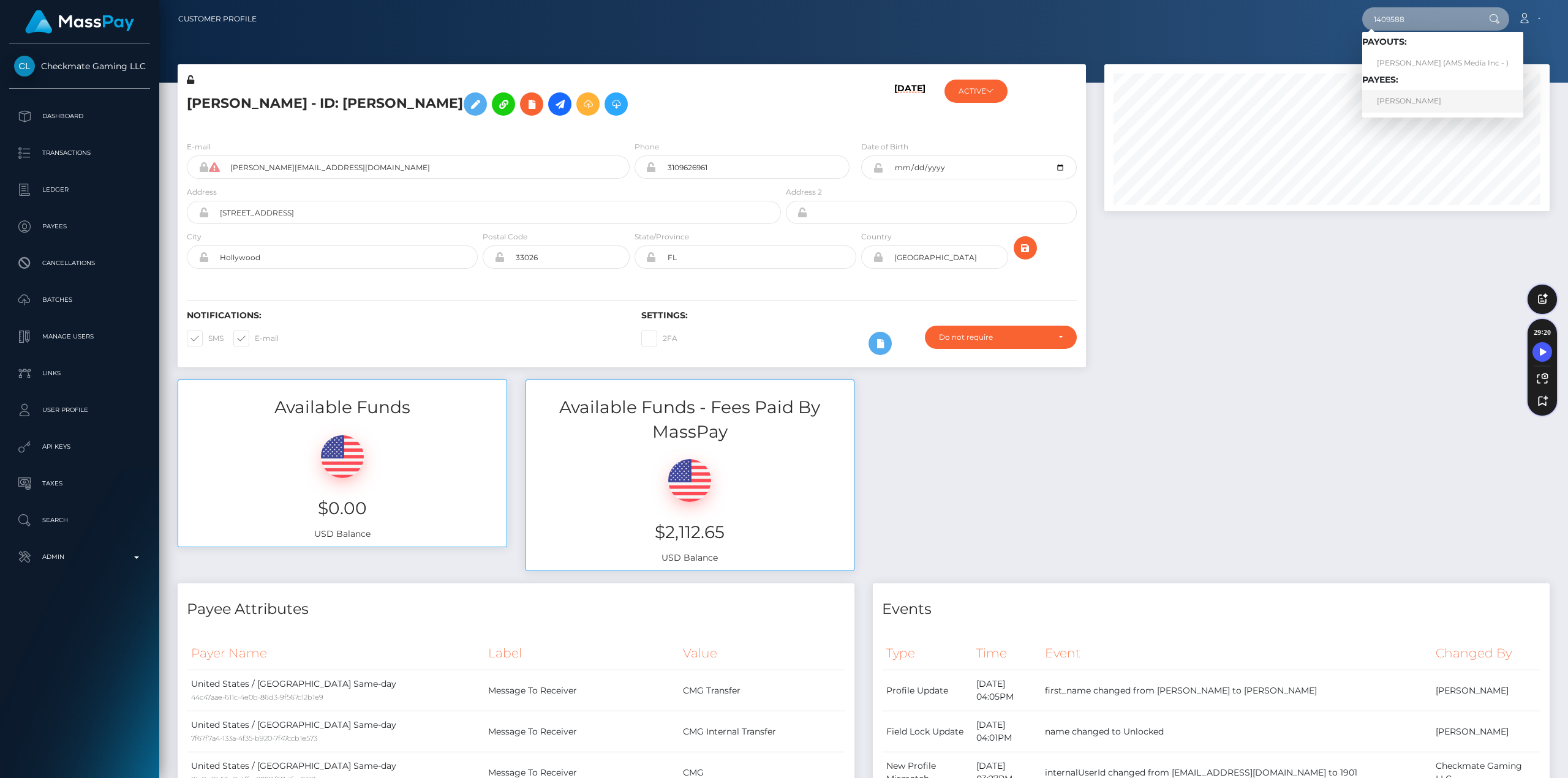
type input "1409588"
click at [1417, 97] on link "ALONZO RODRIGUEZ" at bounding box center [1442, 101] width 161 height 23
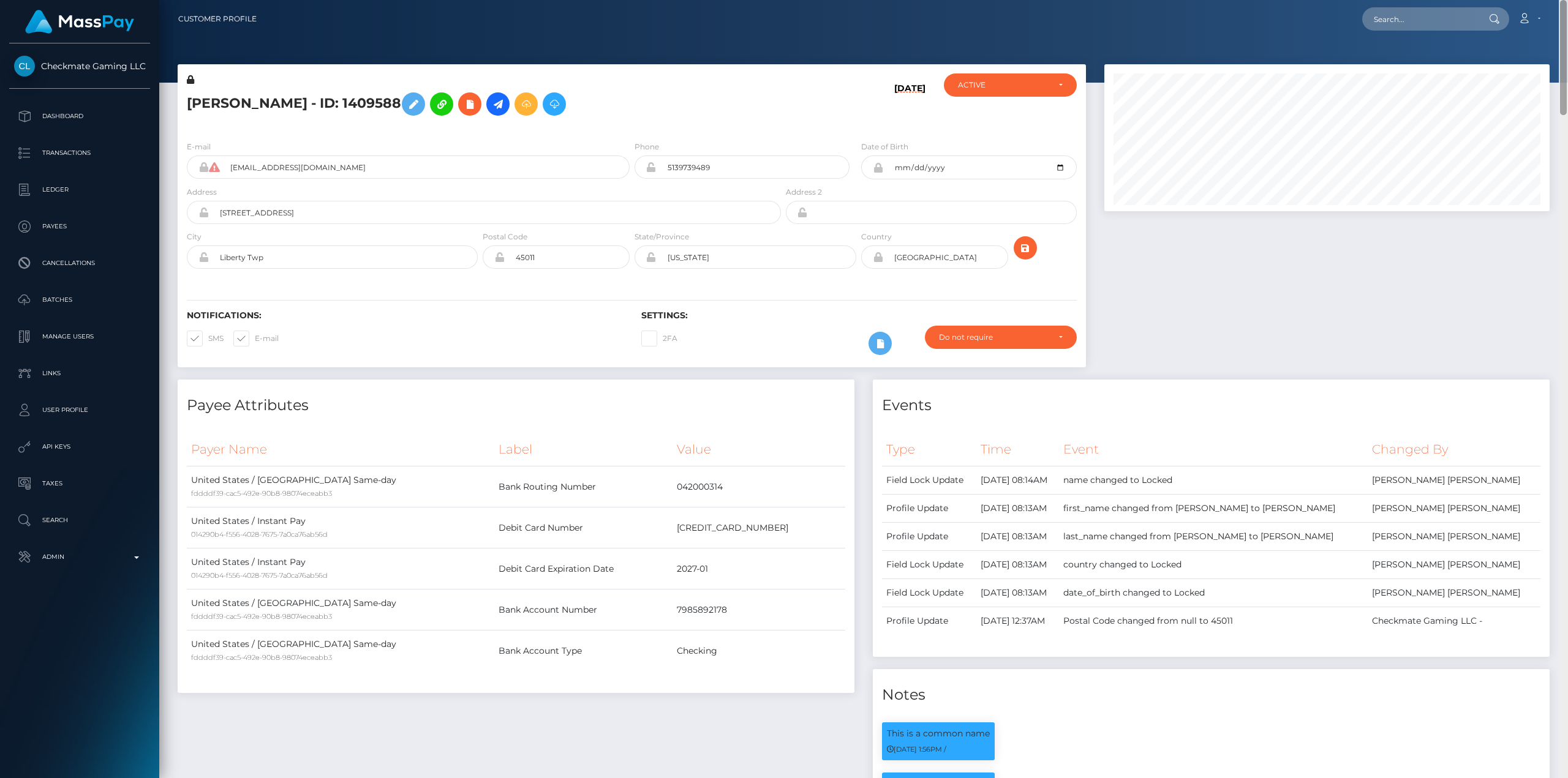
drag, startPoint x: 1562, startPoint y: 671, endPoint x: 1537, endPoint y: -26, distance: 697.4
click at [1537, 0] on html "Checkmate Gaming LLC Dashboard Transactions Ledger Payees Batches" at bounding box center [784, 389] width 1568 height 778
click at [1252, 300] on div at bounding box center [1326, 221] width 464 height 315
drag, startPoint x: 1562, startPoint y: 686, endPoint x: 1537, endPoint y: 6, distance: 680.5
click at [1537, 6] on div "Customer Profile Loading... Loading..." at bounding box center [863, 389] width 1408 height 778
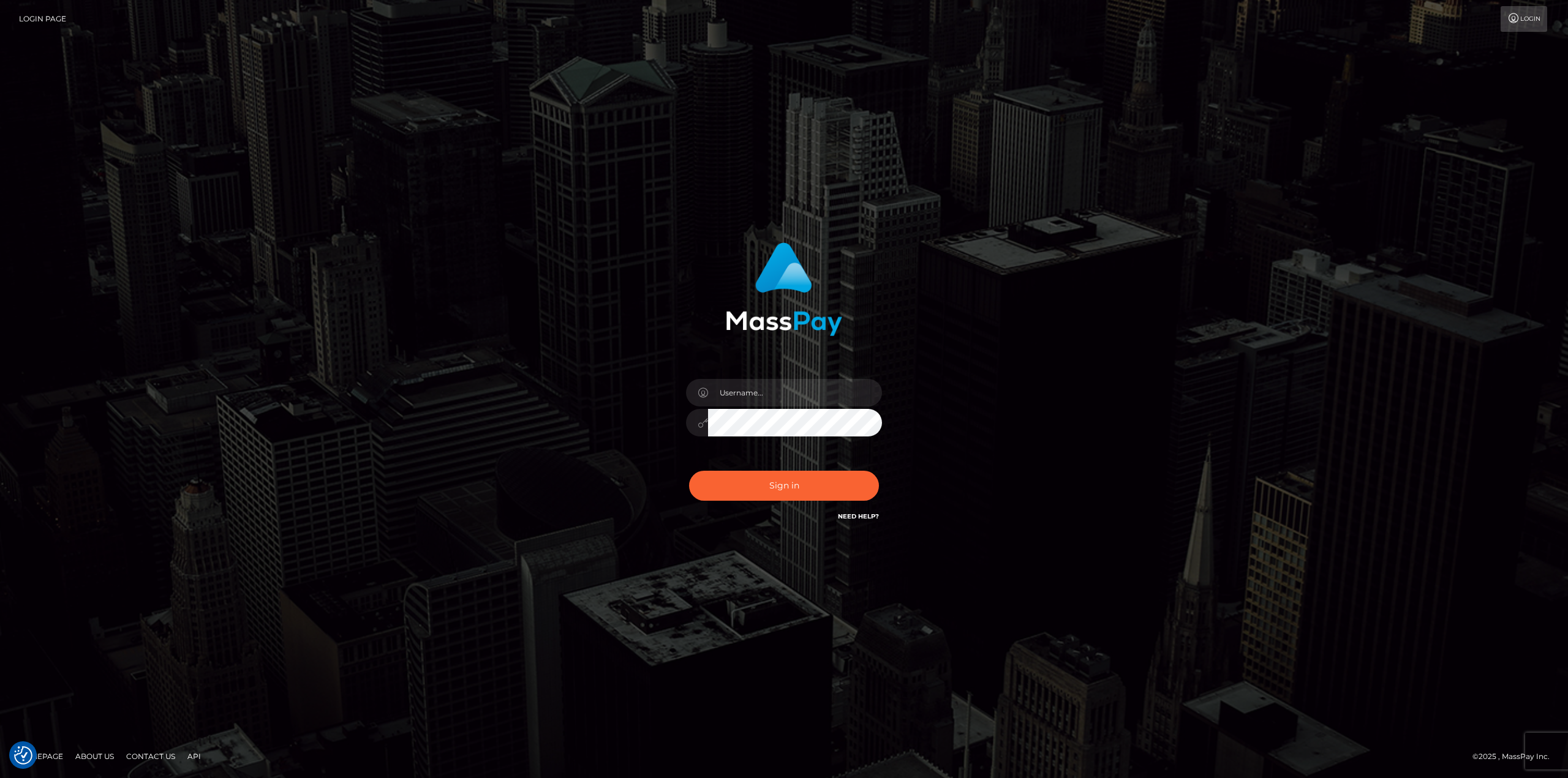
type input "avital.test"
drag, startPoint x: 390, startPoint y: 203, endPoint x: 439, endPoint y: 268, distance: 81.4
